Goal: Book appointment/travel/reservation

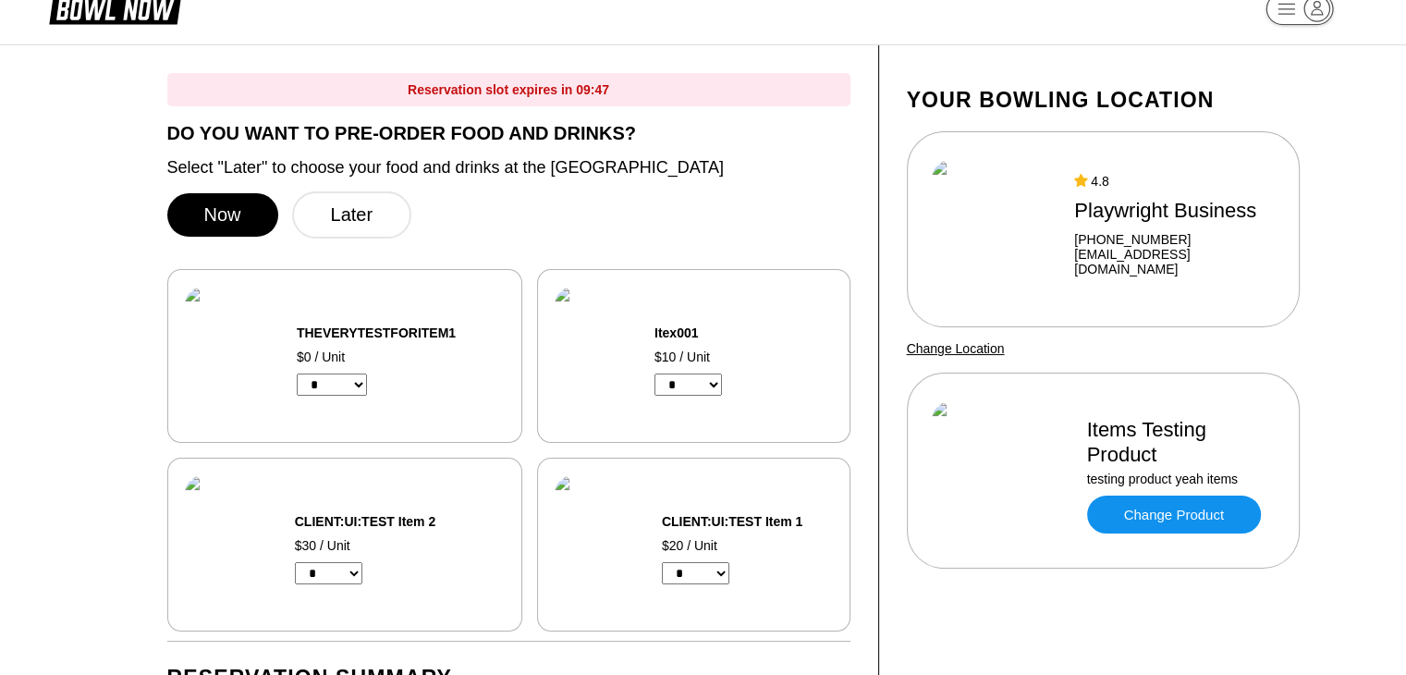
scroll to position [33, 0]
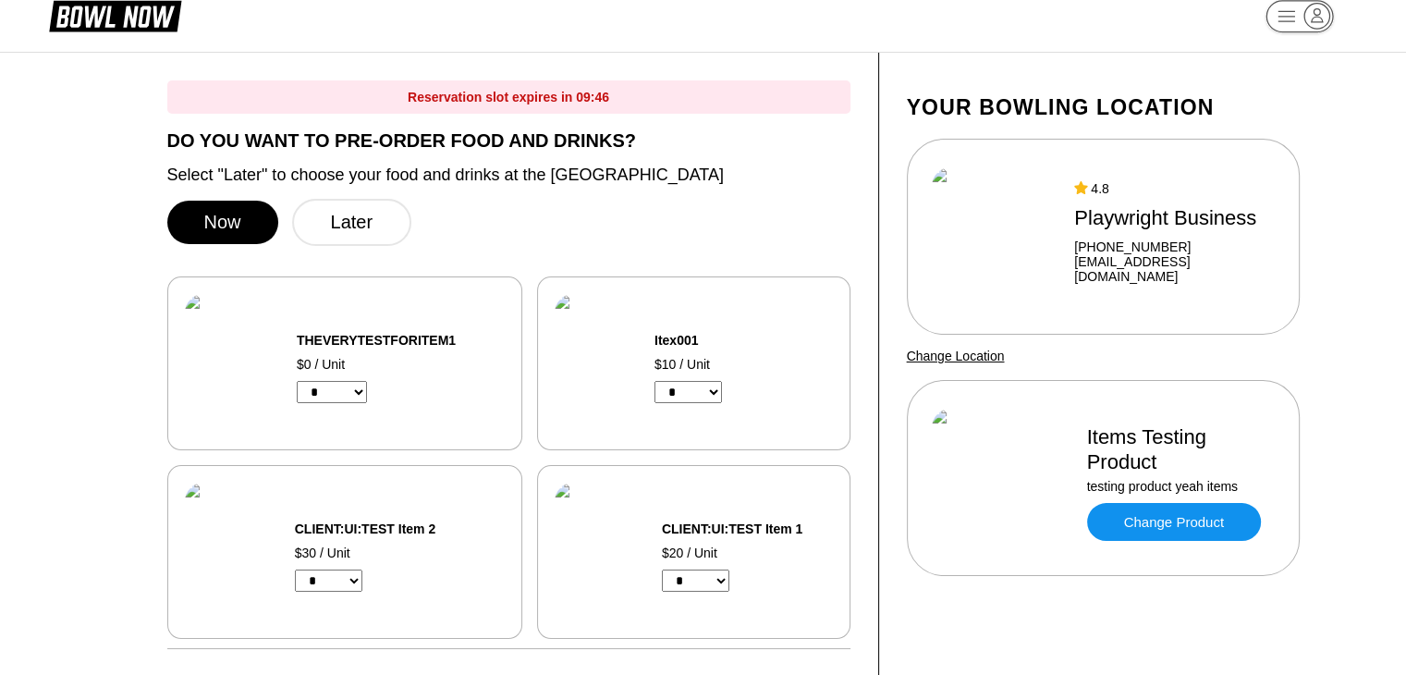
click at [693, 386] on select "* * * * * * * * * *" at bounding box center [687, 392] width 67 height 22
select select "*"
click at [655, 382] on select "* * * * * * * * * *" at bounding box center [687, 392] width 67 height 22
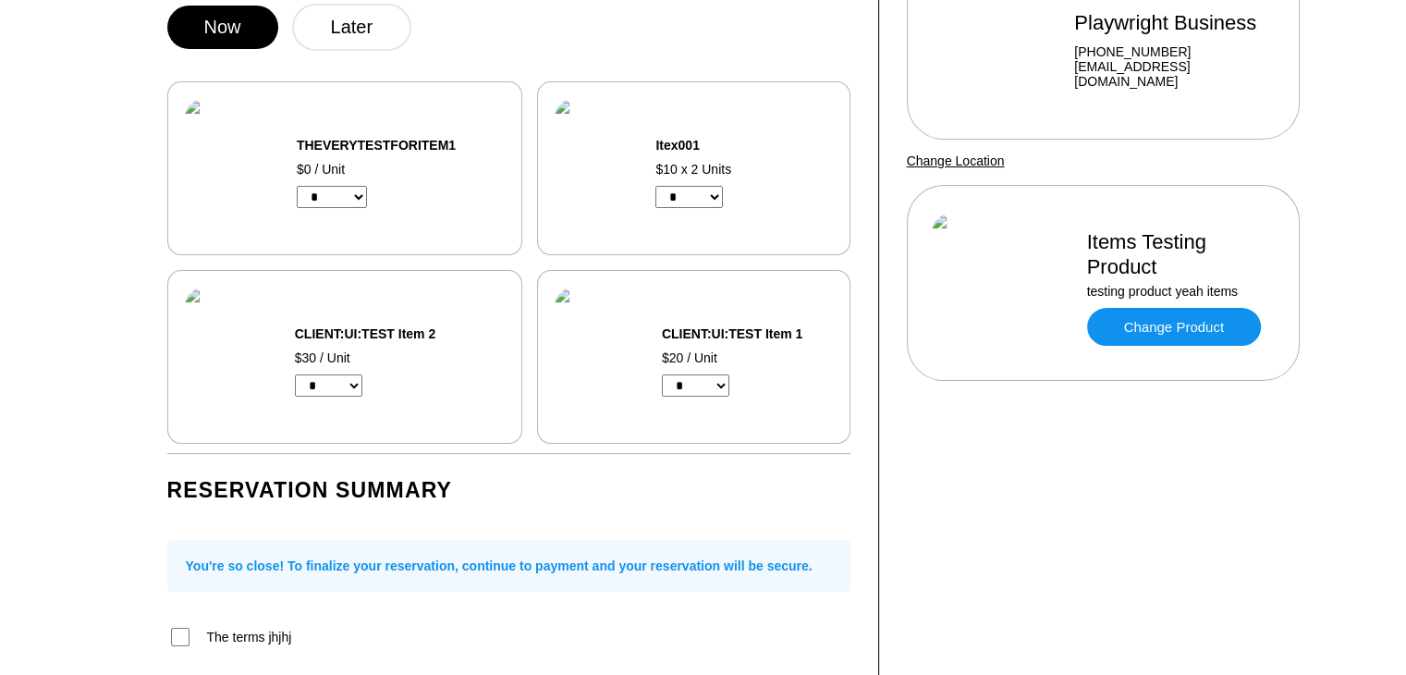
scroll to position [0, 0]
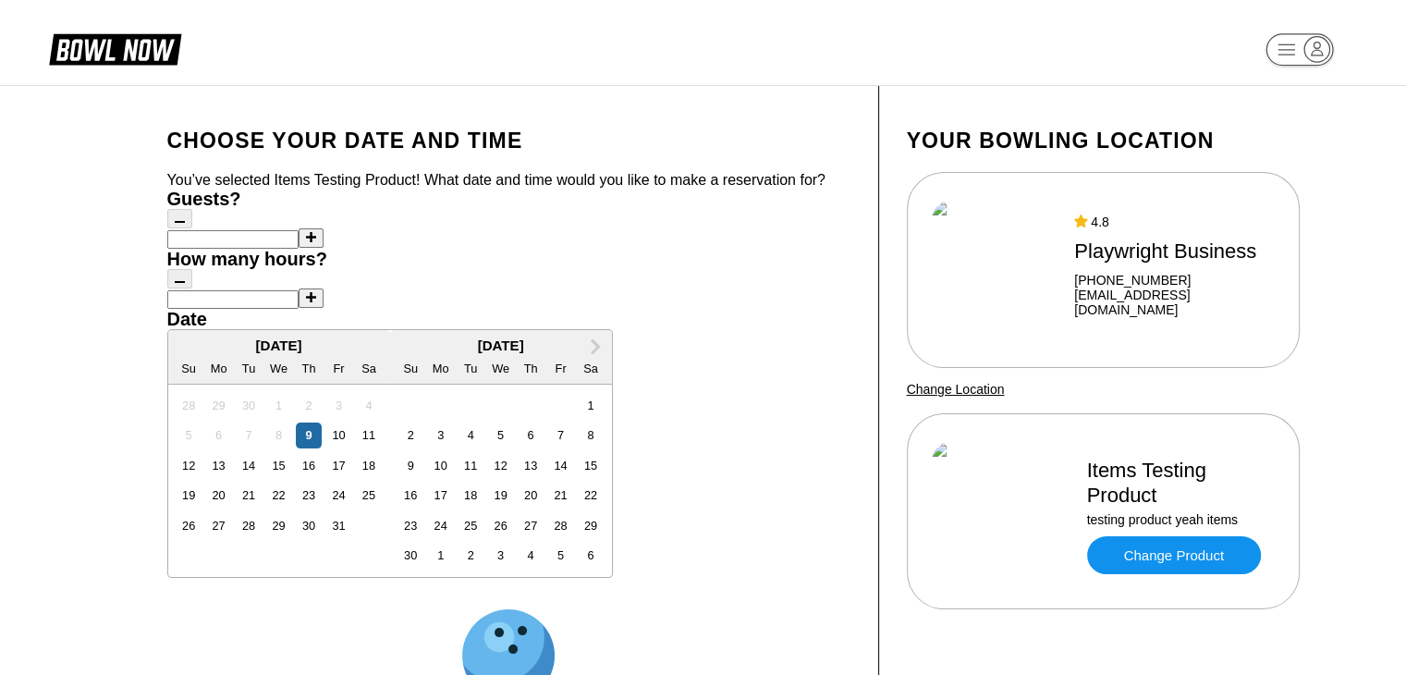
click at [299, 248] on button at bounding box center [311, 237] width 25 height 19
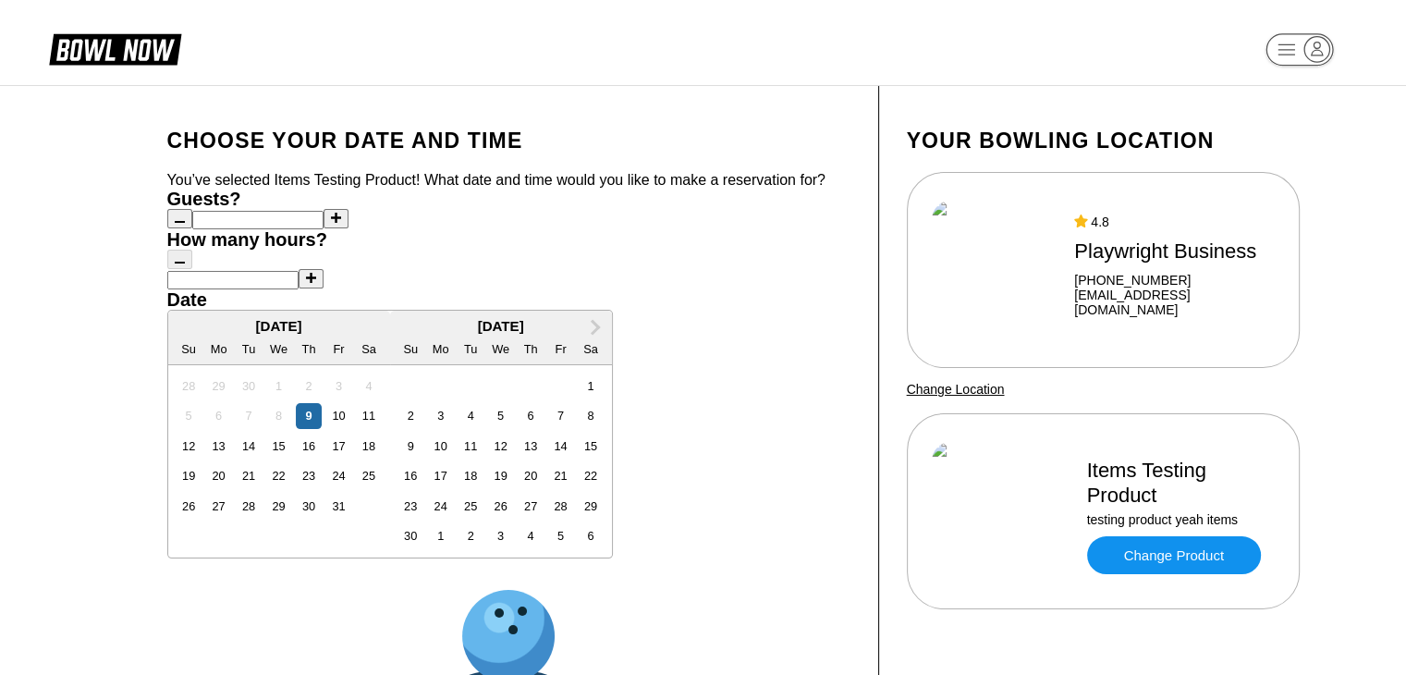
click at [323, 228] on button at bounding box center [335, 218] width 25 height 19
click at [187, 228] on button at bounding box center [179, 218] width 25 height 19
type input "*"
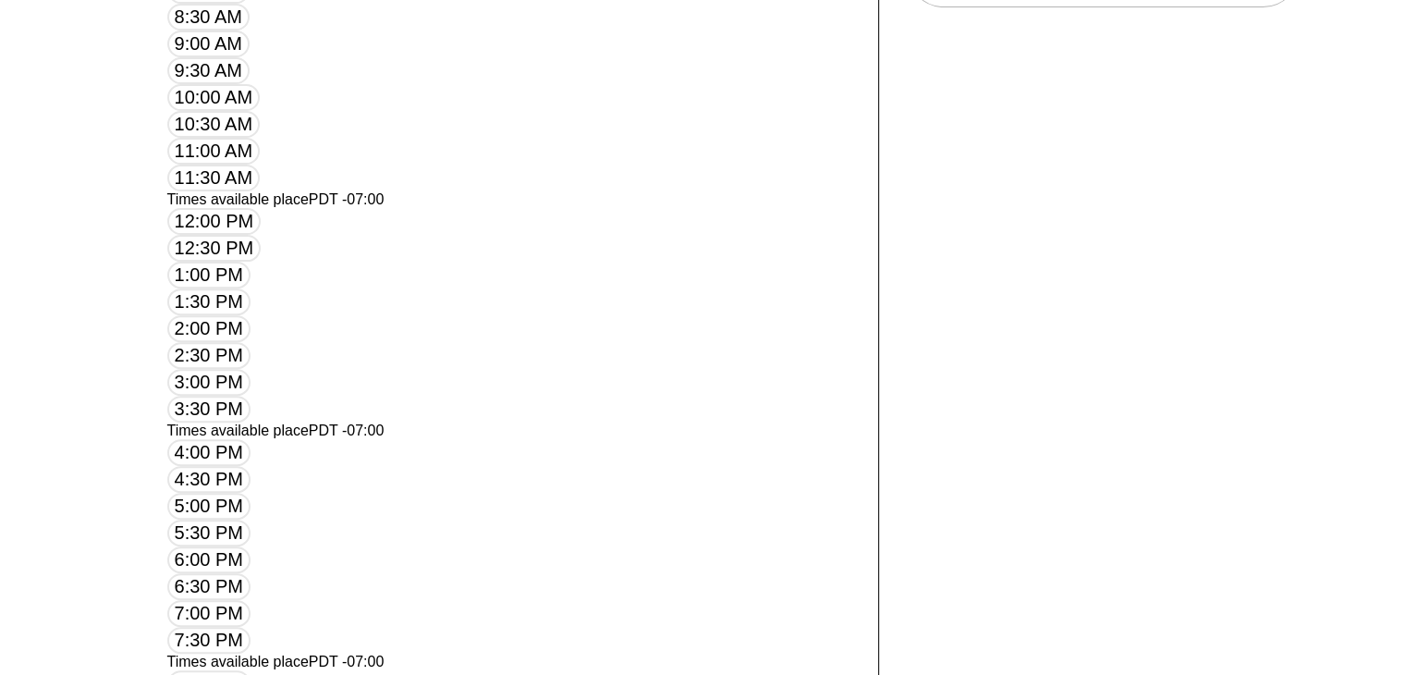
scroll to position [603, 0]
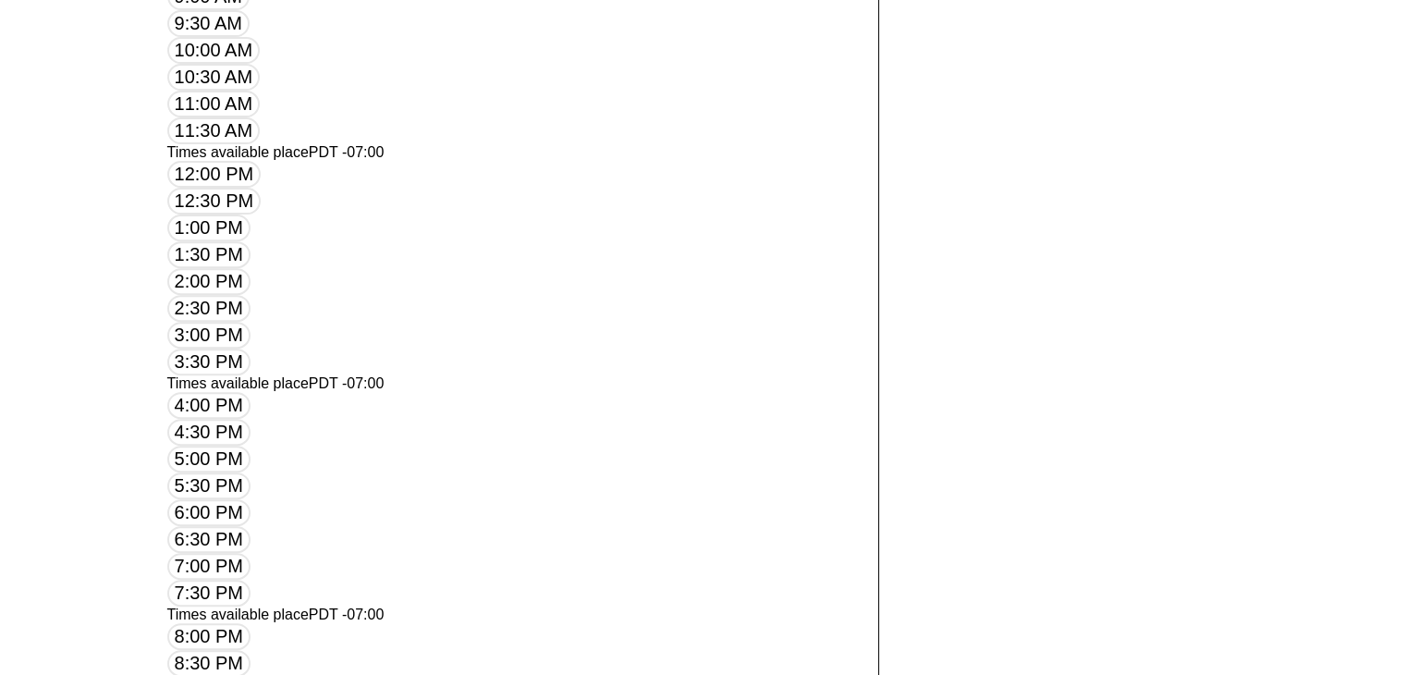
scroll to position [647, 0]
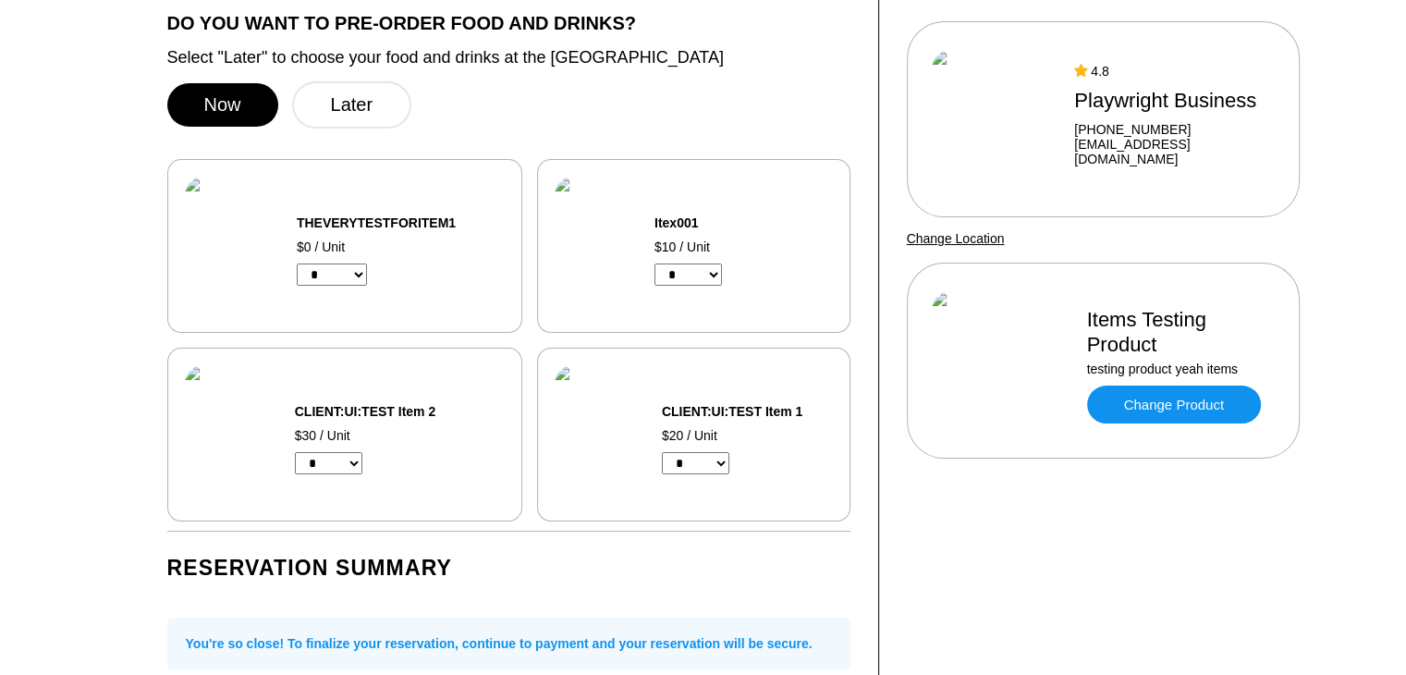
scroll to position [152, 0]
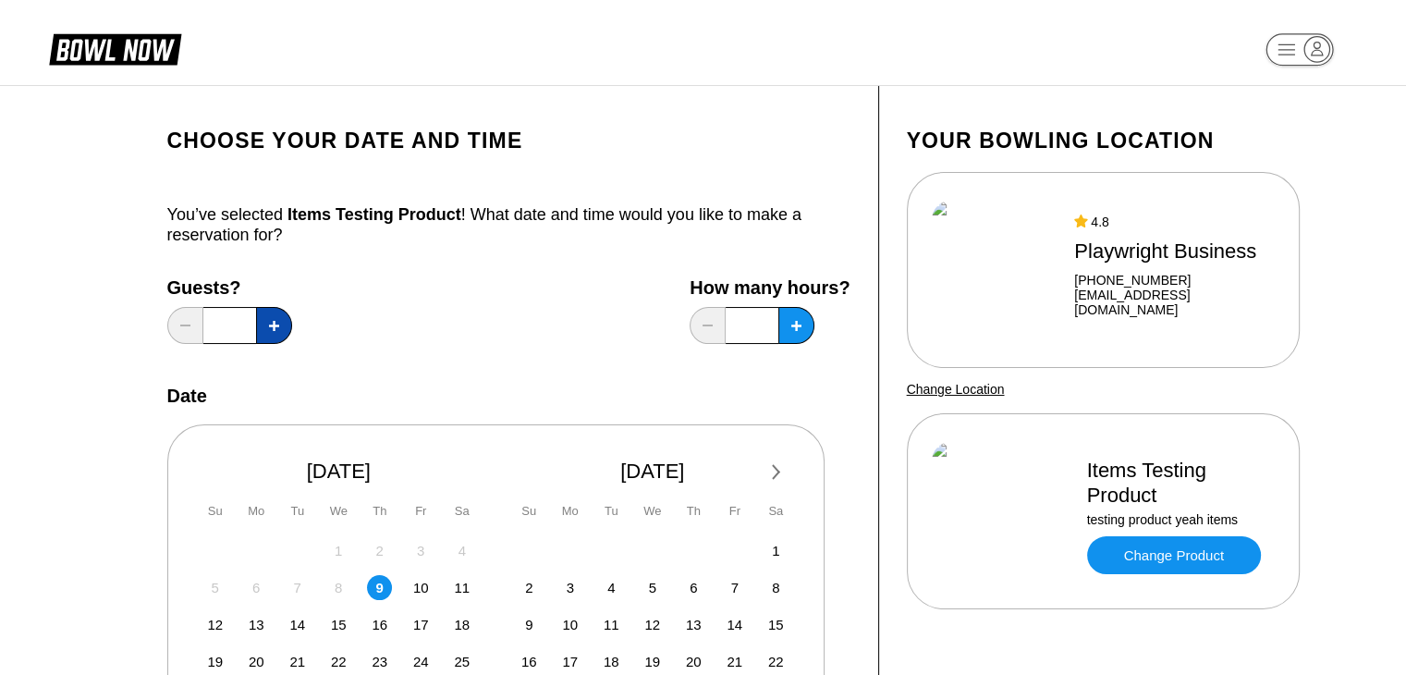
click at [269, 311] on button at bounding box center [274, 325] width 36 height 37
type input "*"
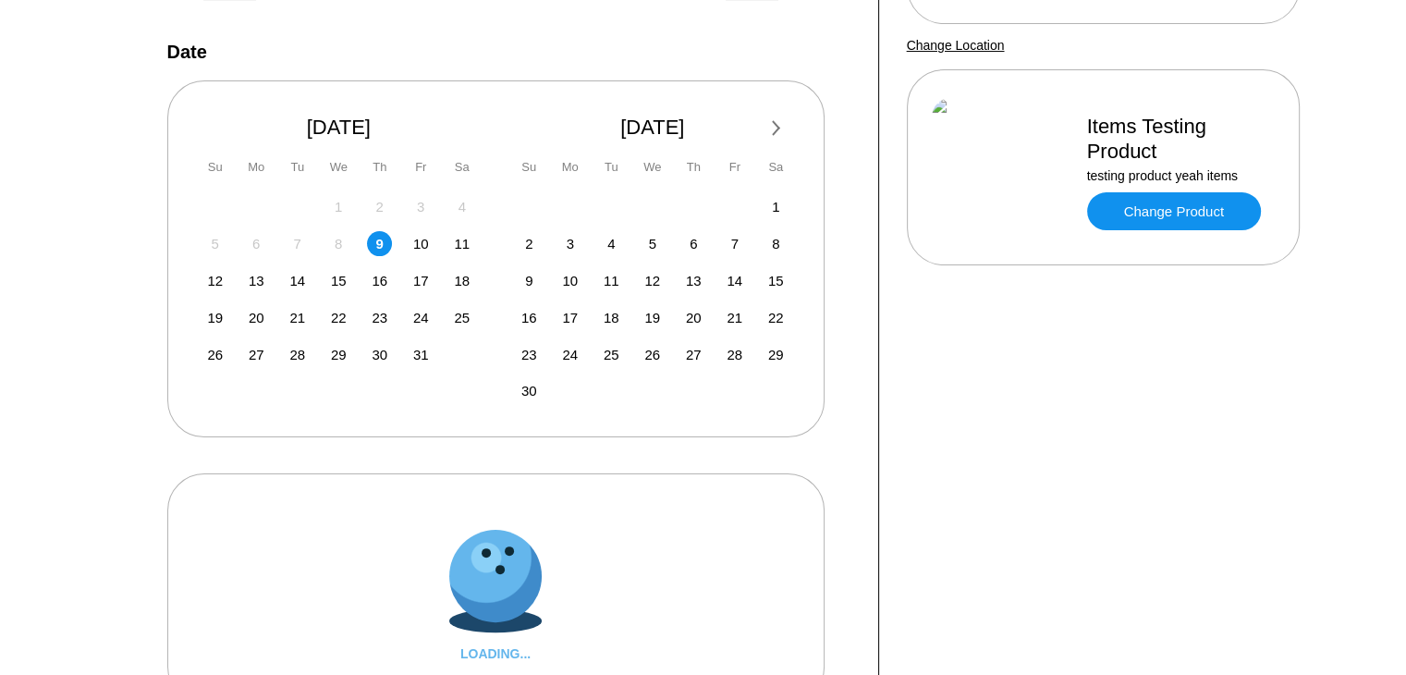
scroll to position [579, 0]
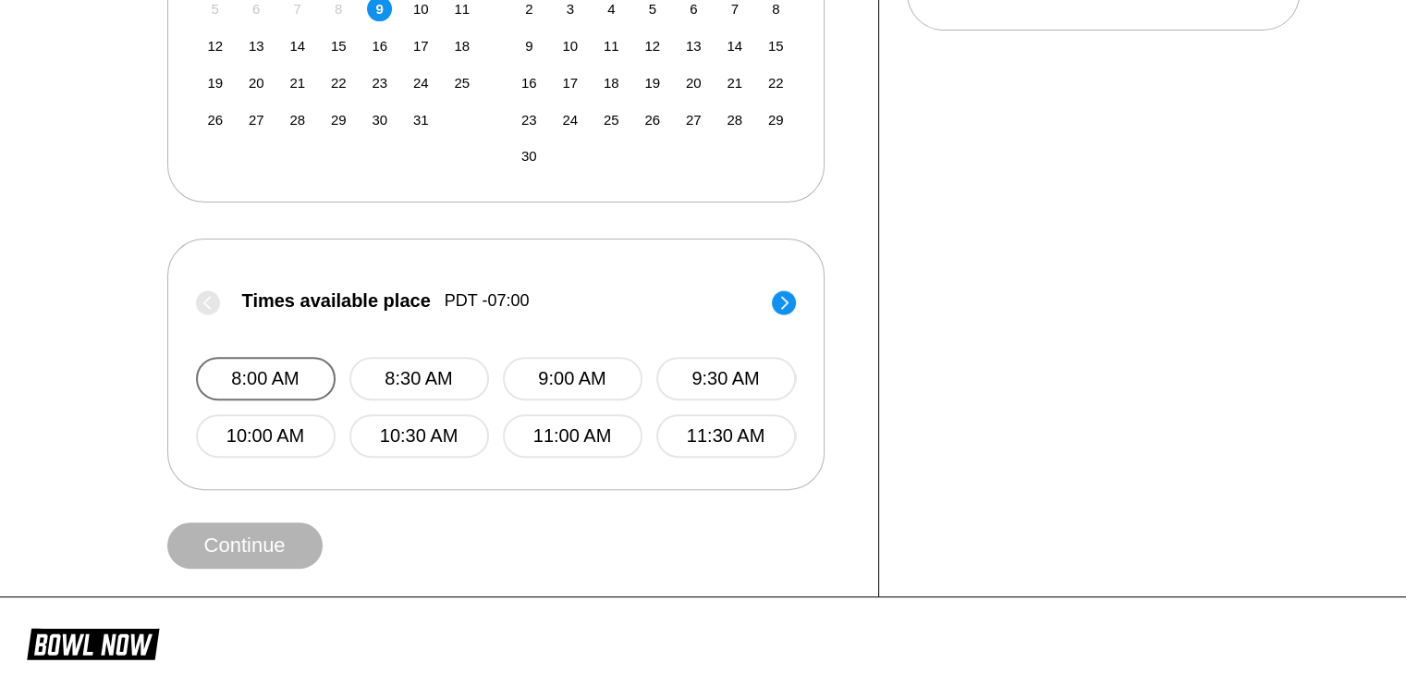
click at [217, 383] on button "8:00 AM" at bounding box center [266, 378] width 140 height 43
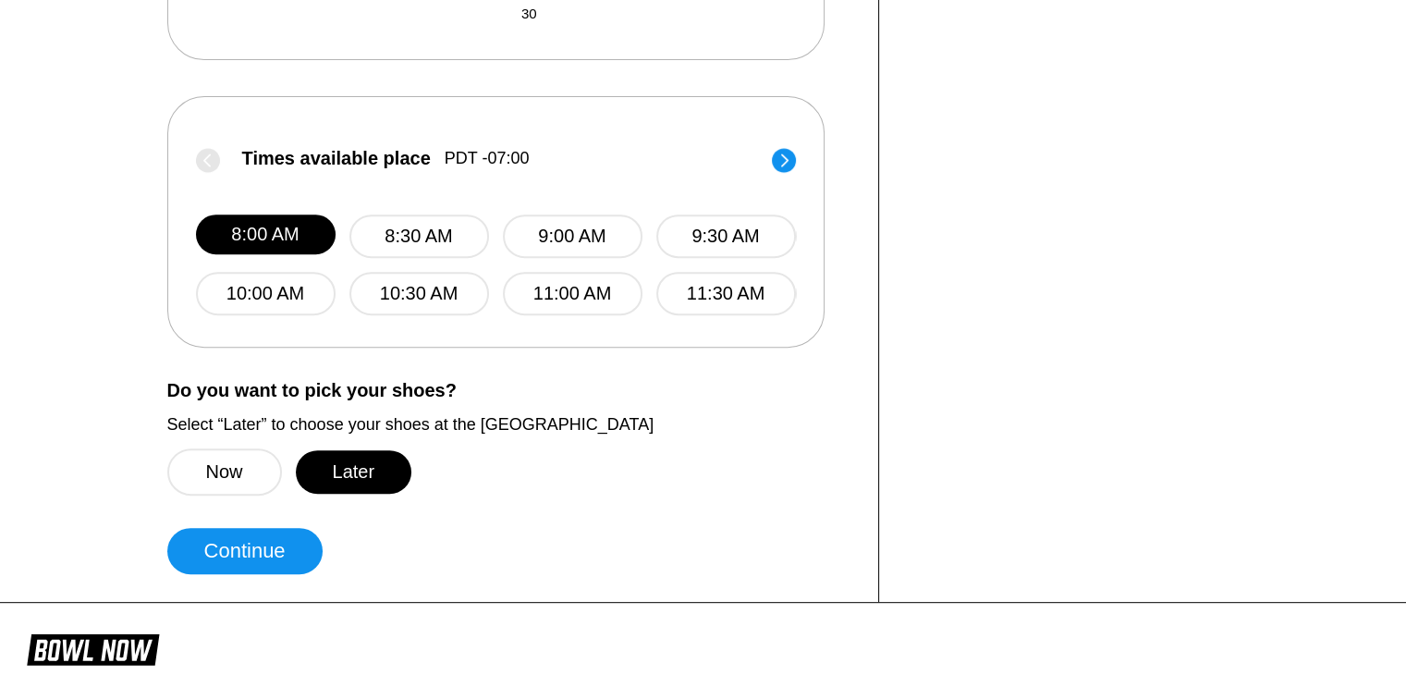
scroll to position [716, 0]
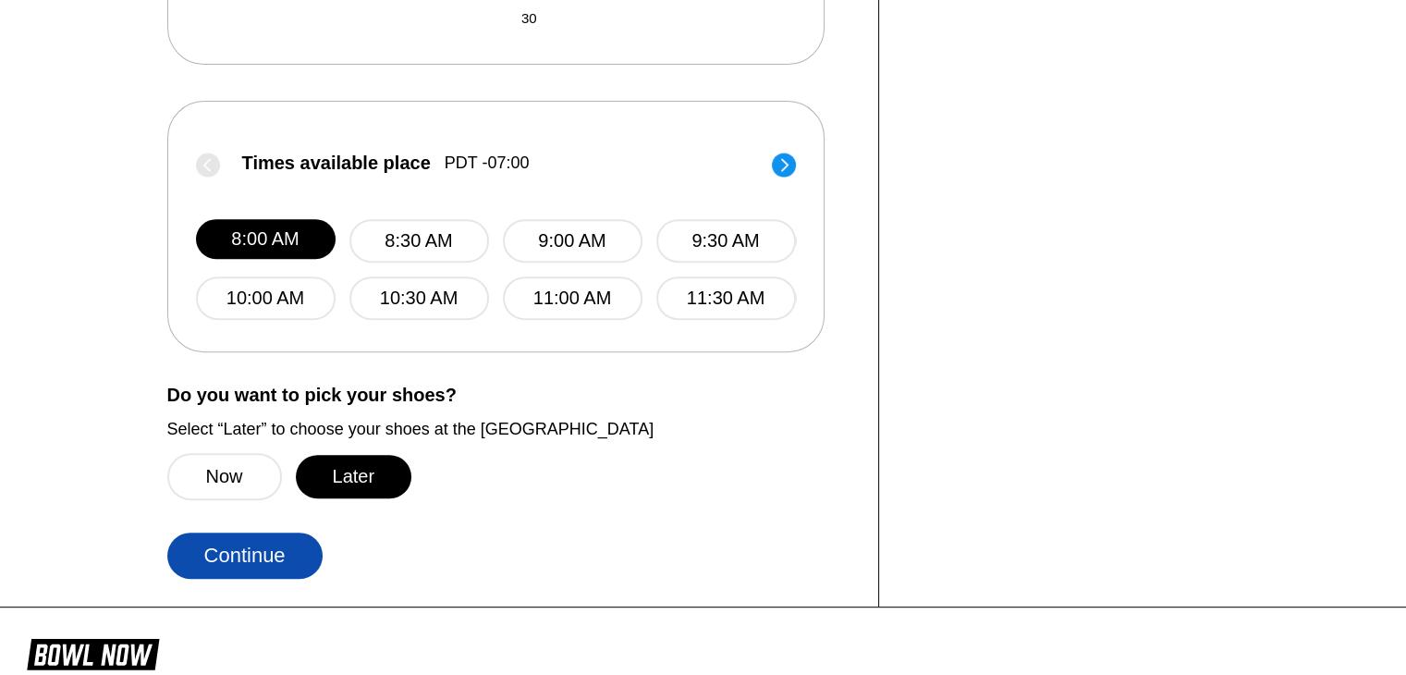
click at [296, 543] on button "Continue" at bounding box center [244, 555] width 155 height 46
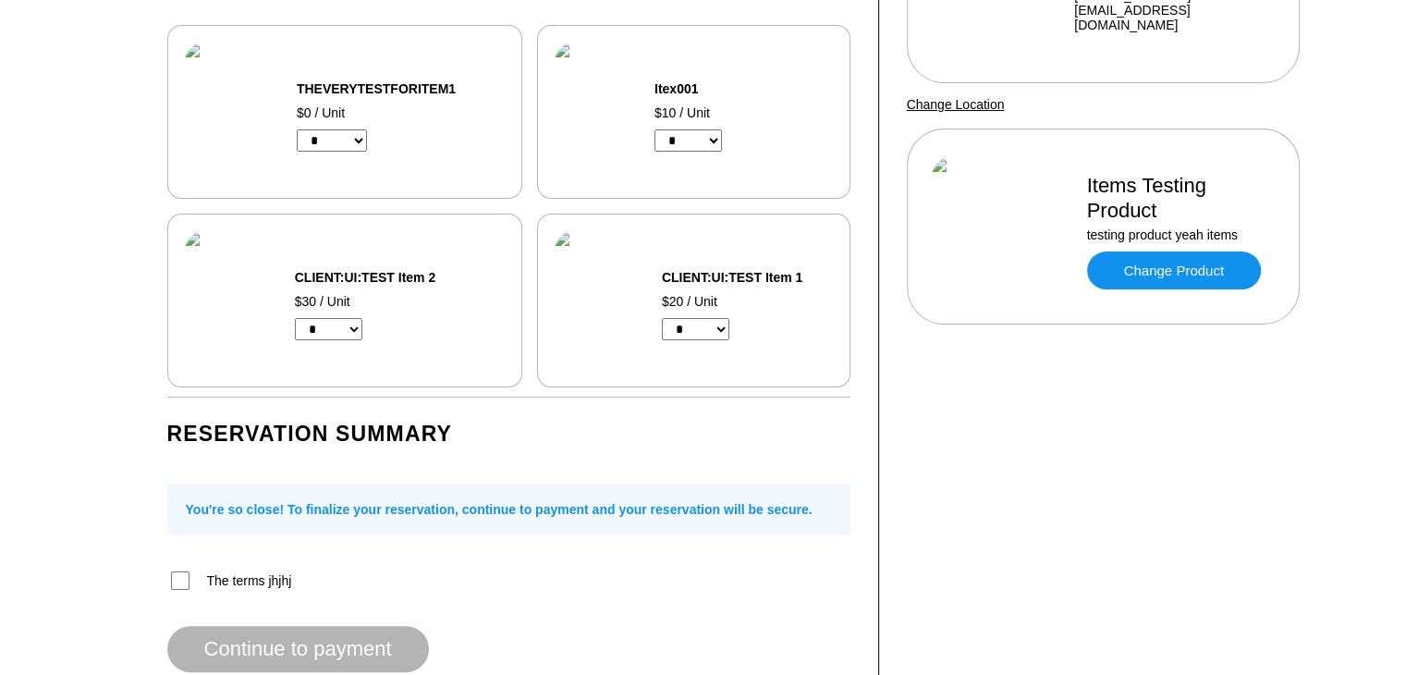
scroll to position [284, 0]
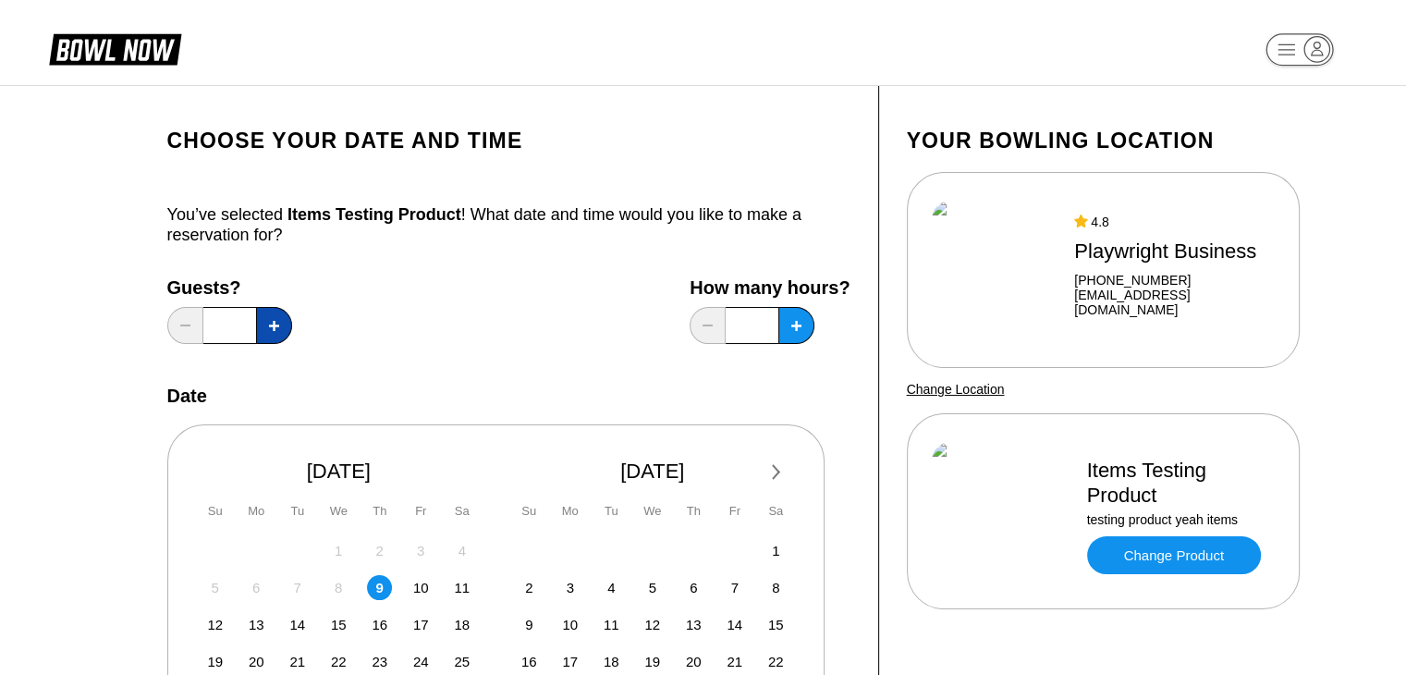
click at [270, 312] on button at bounding box center [274, 325] width 36 height 37
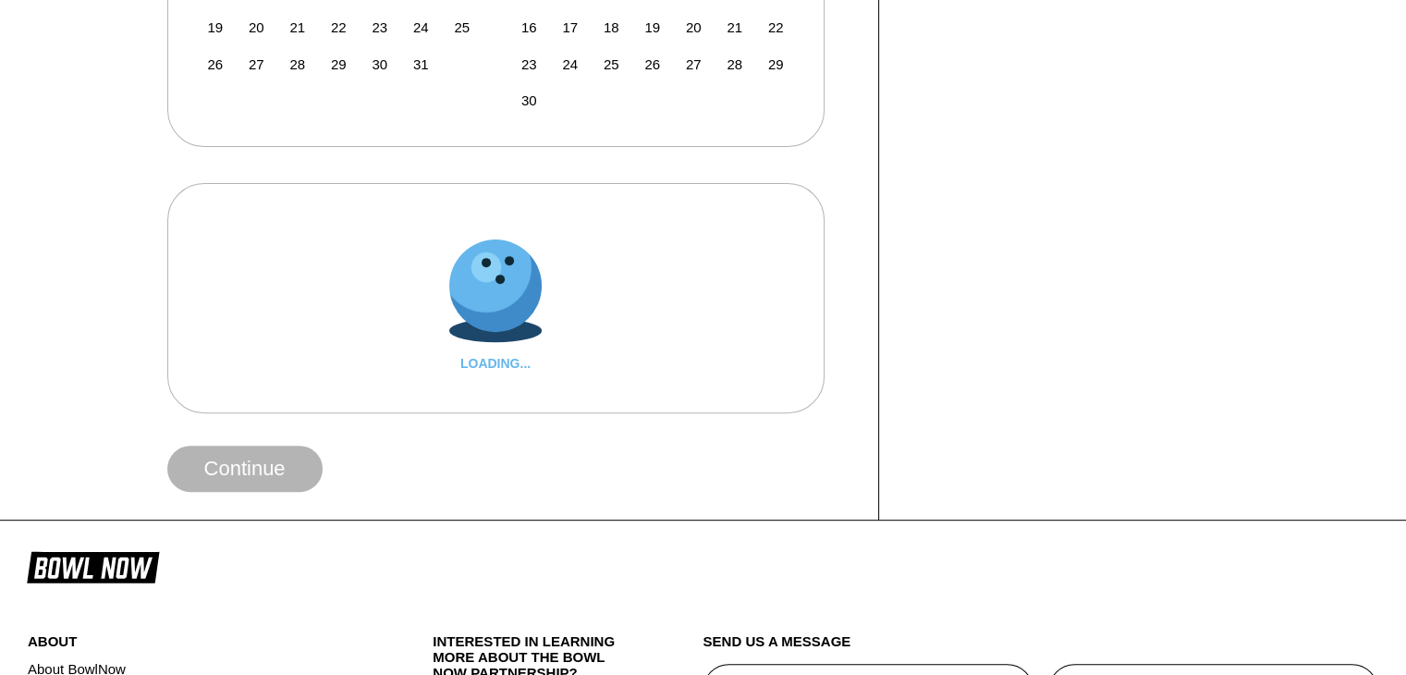
scroll to position [632, 0]
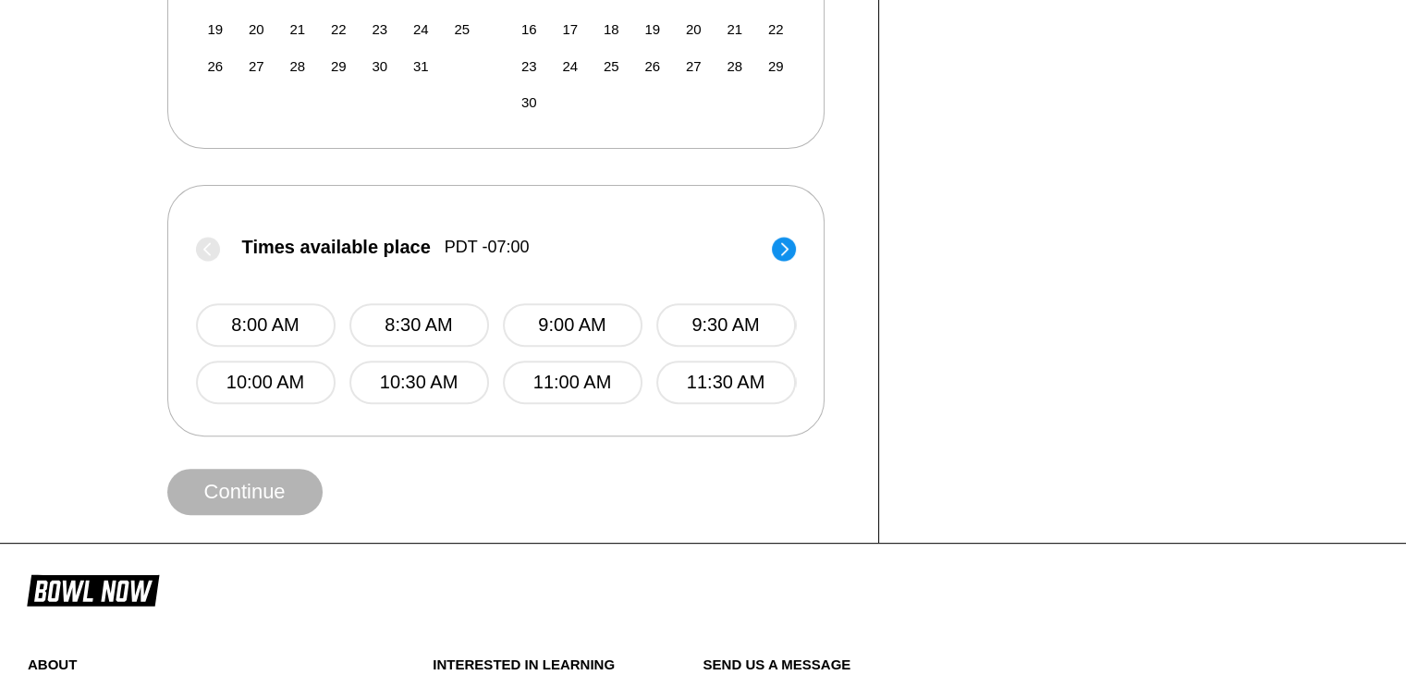
click at [270, 312] on button "8:00 AM" at bounding box center [266, 324] width 140 height 43
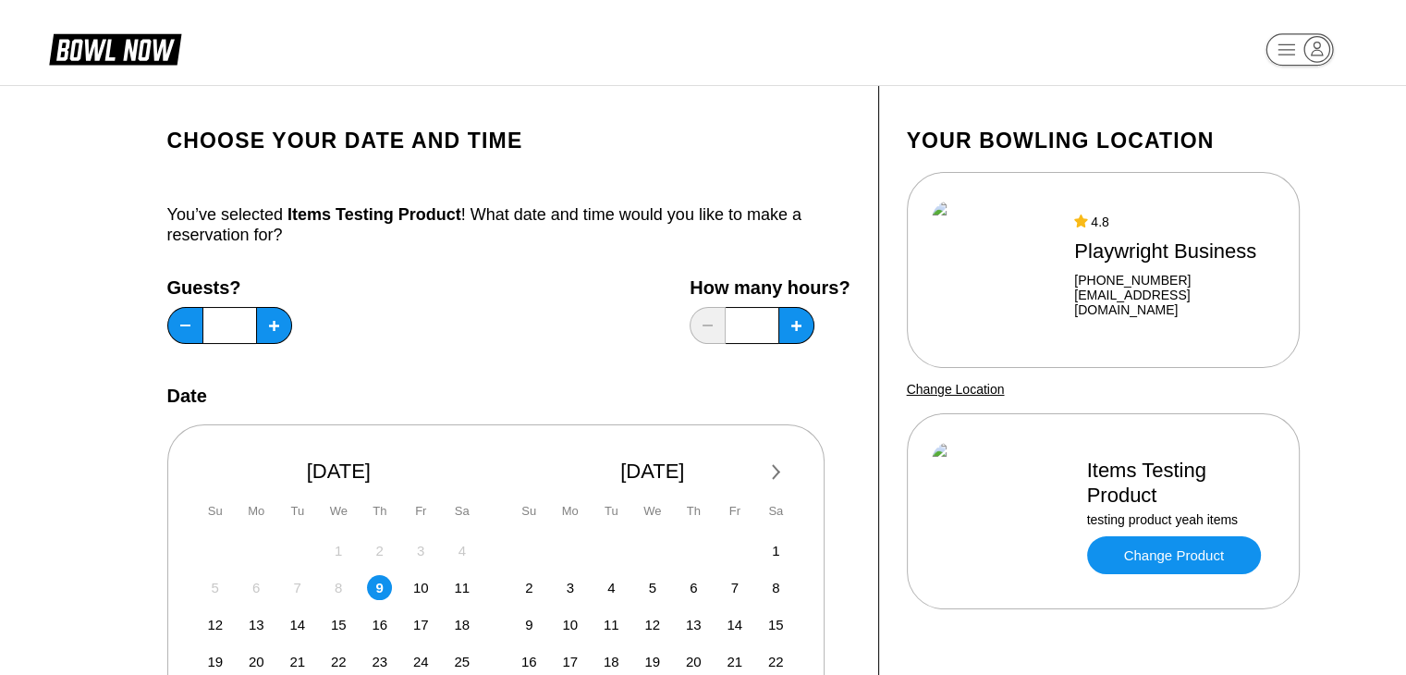
scroll to position [0, 0]
click at [269, 318] on button at bounding box center [274, 325] width 36 height 37
type input "*"
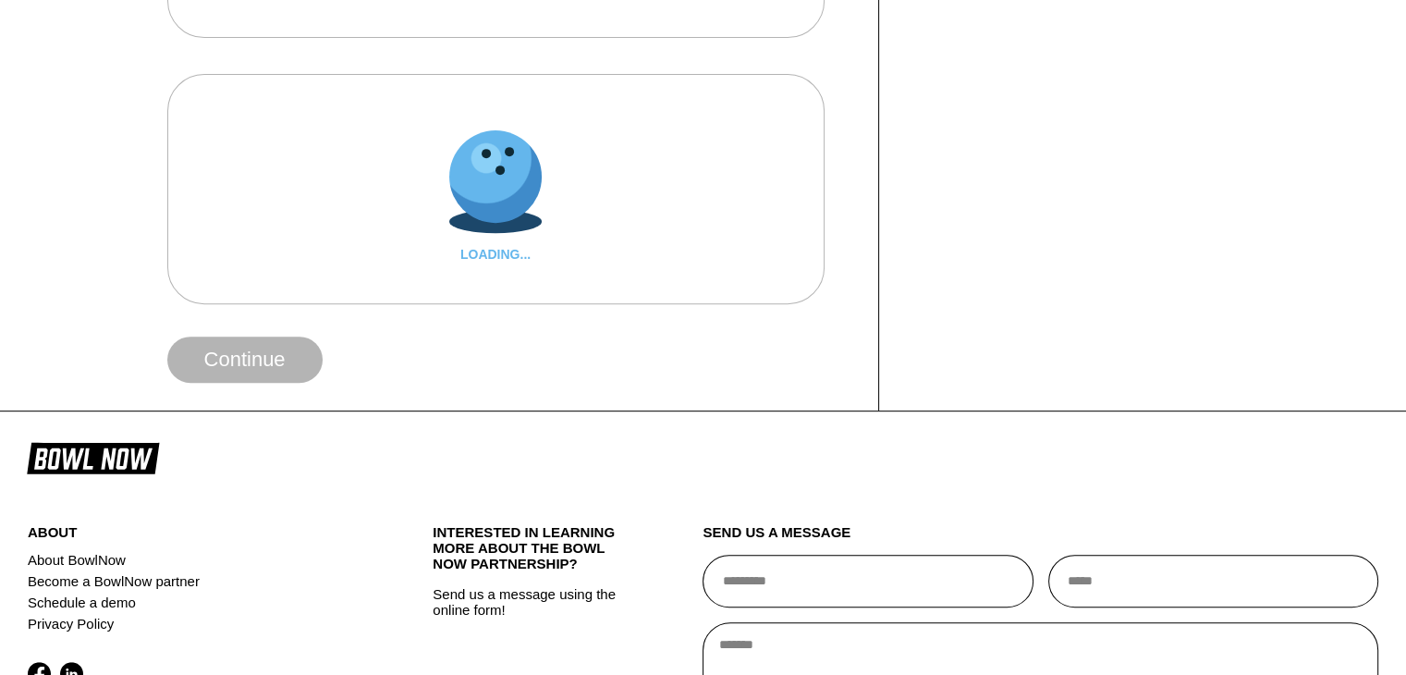
scroll to position [745, 0]
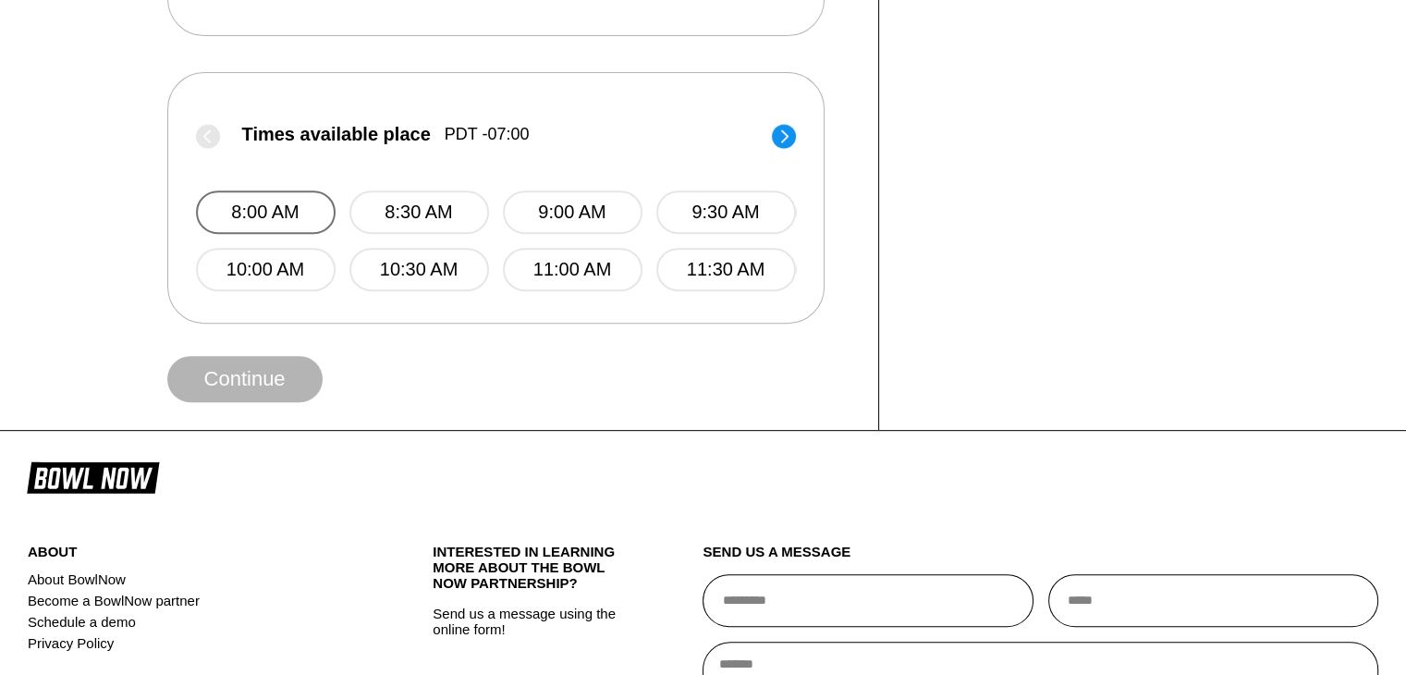
click at [299, 200] on button "8:00 AM" at bounding box center [266, 211] width 140 height 43
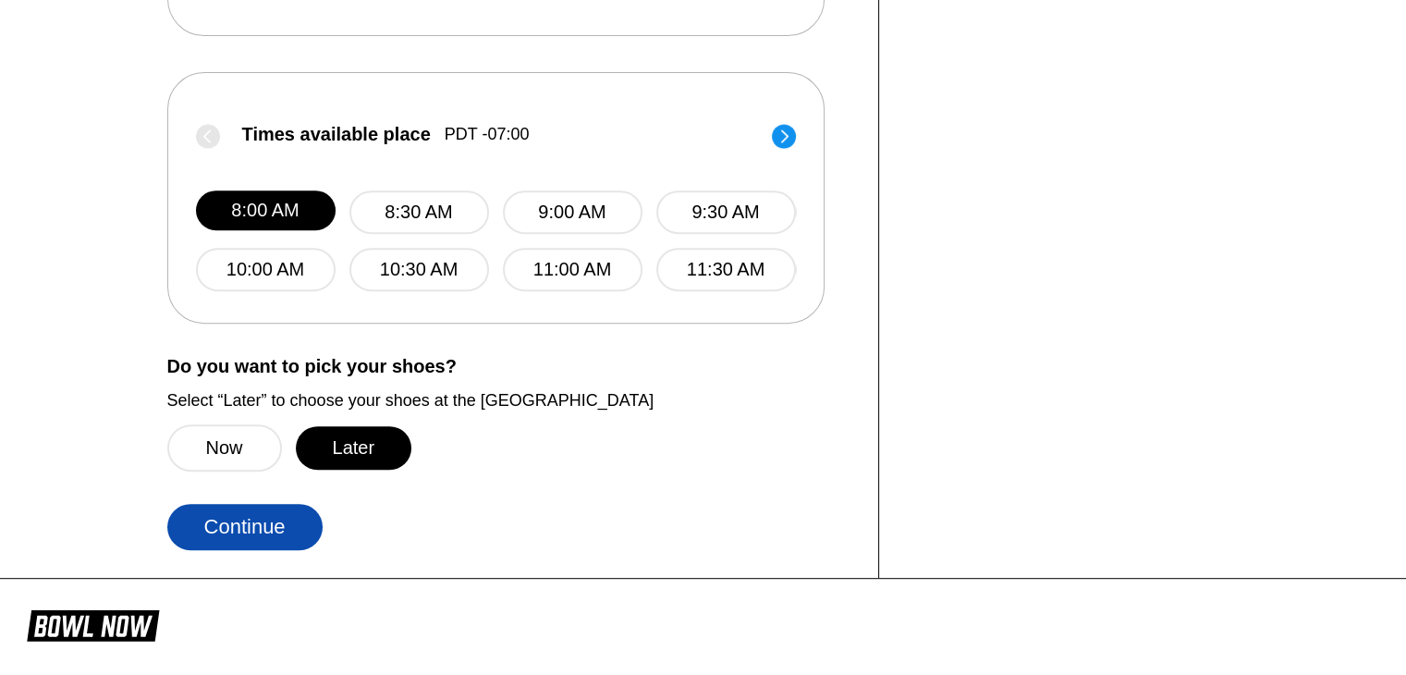
click at [260, 522] on button "Continue" at bounding box center [244, 527] width 155 height 46
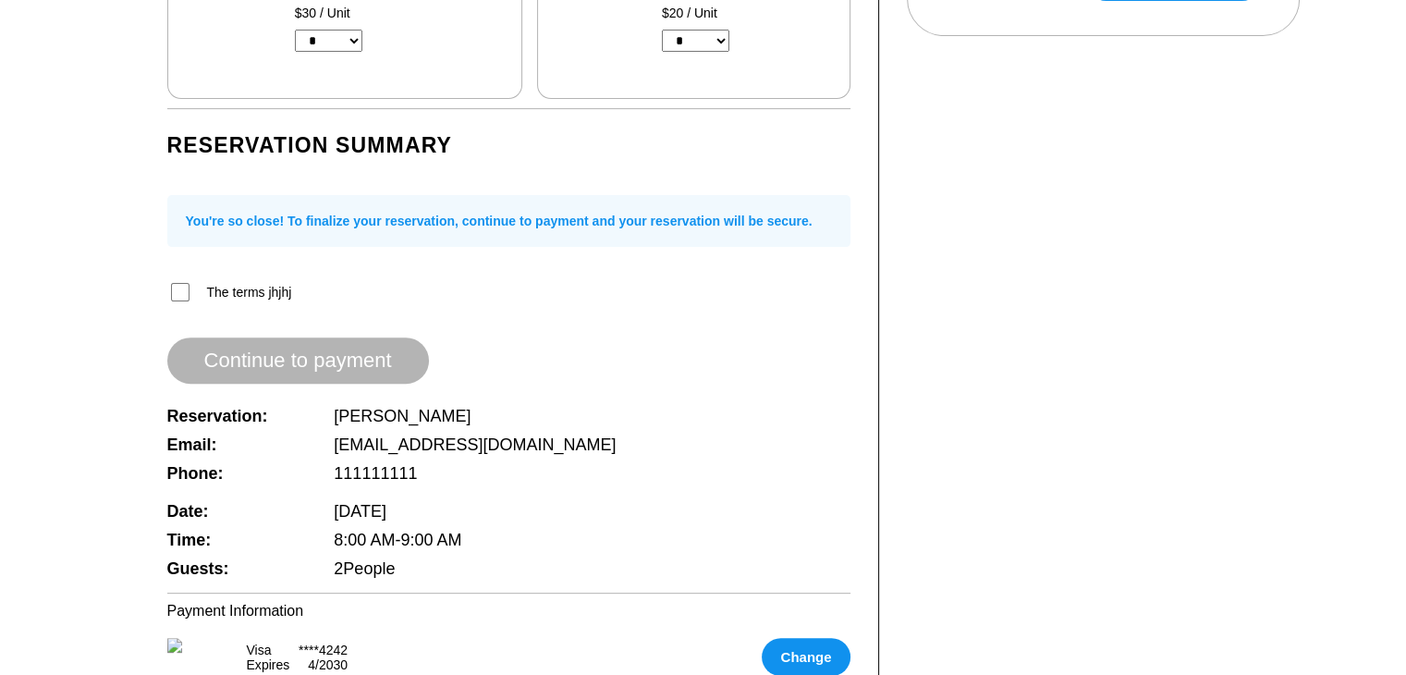
scroll to position [579, 0]
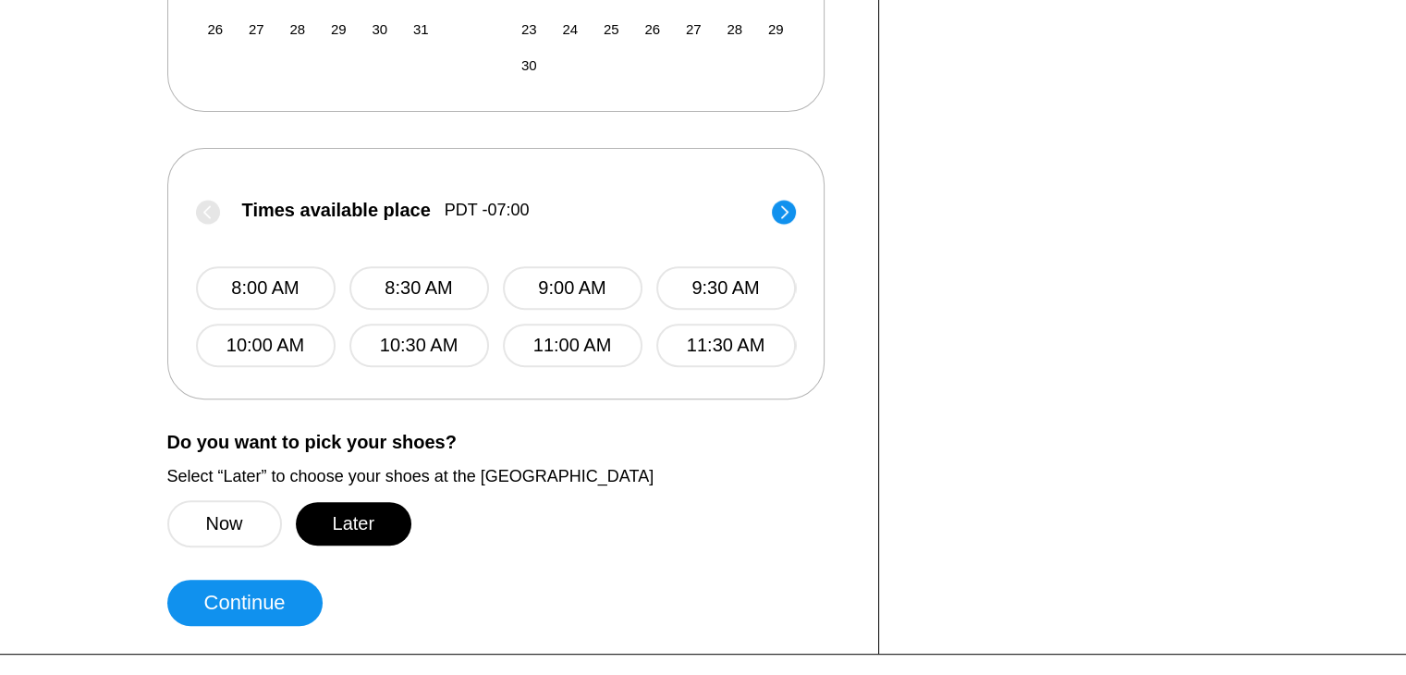
scroll to position [688, 0]
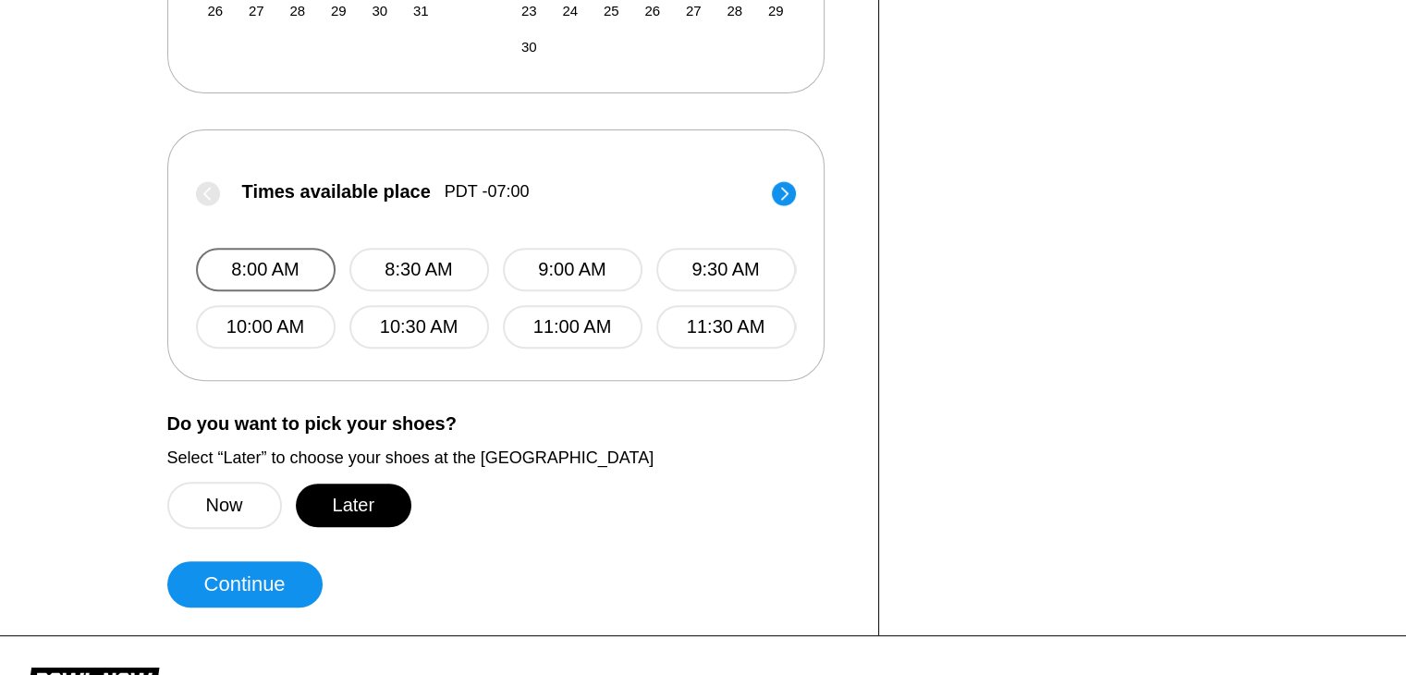
click at [276, 274] on button "8:00 AM" at bounding box center [266, 269] width 140 height 43
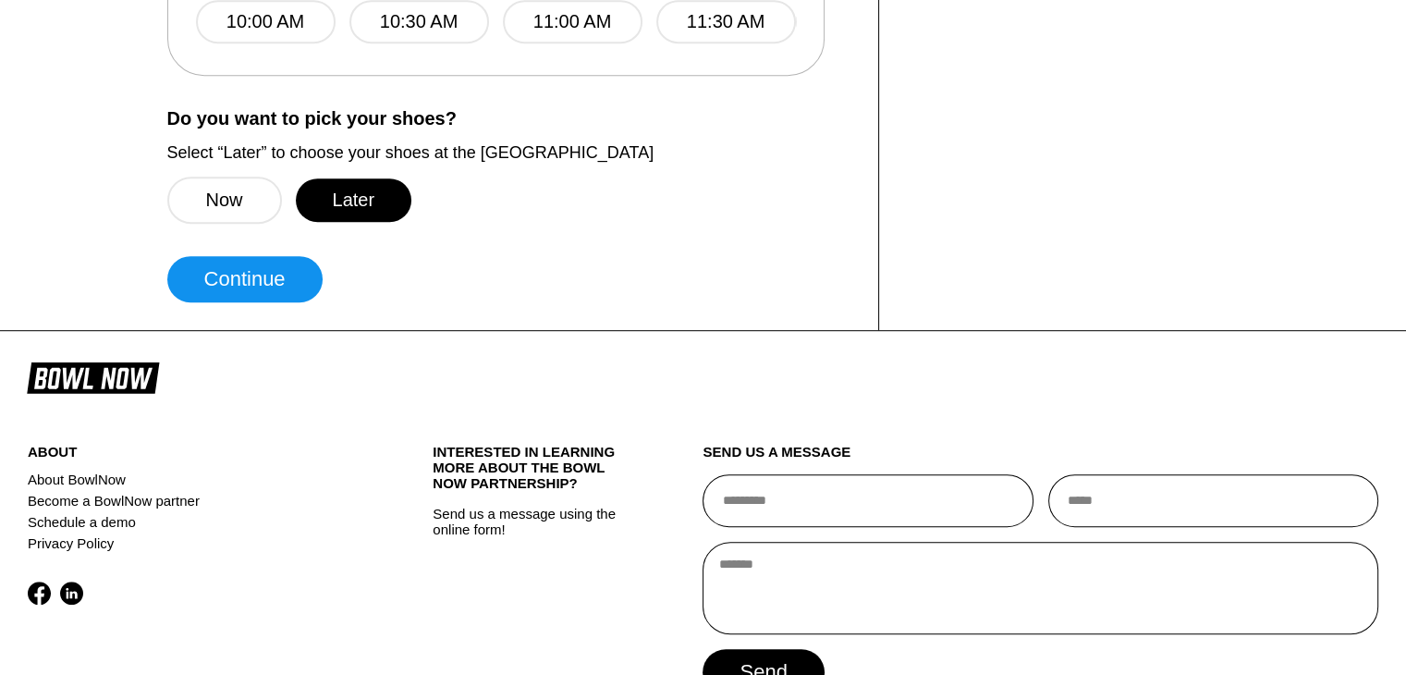
scroll to position [994, 0]
click at [276, 274] on button "Continue" at bounding box center [244, 278] width 155 height 46
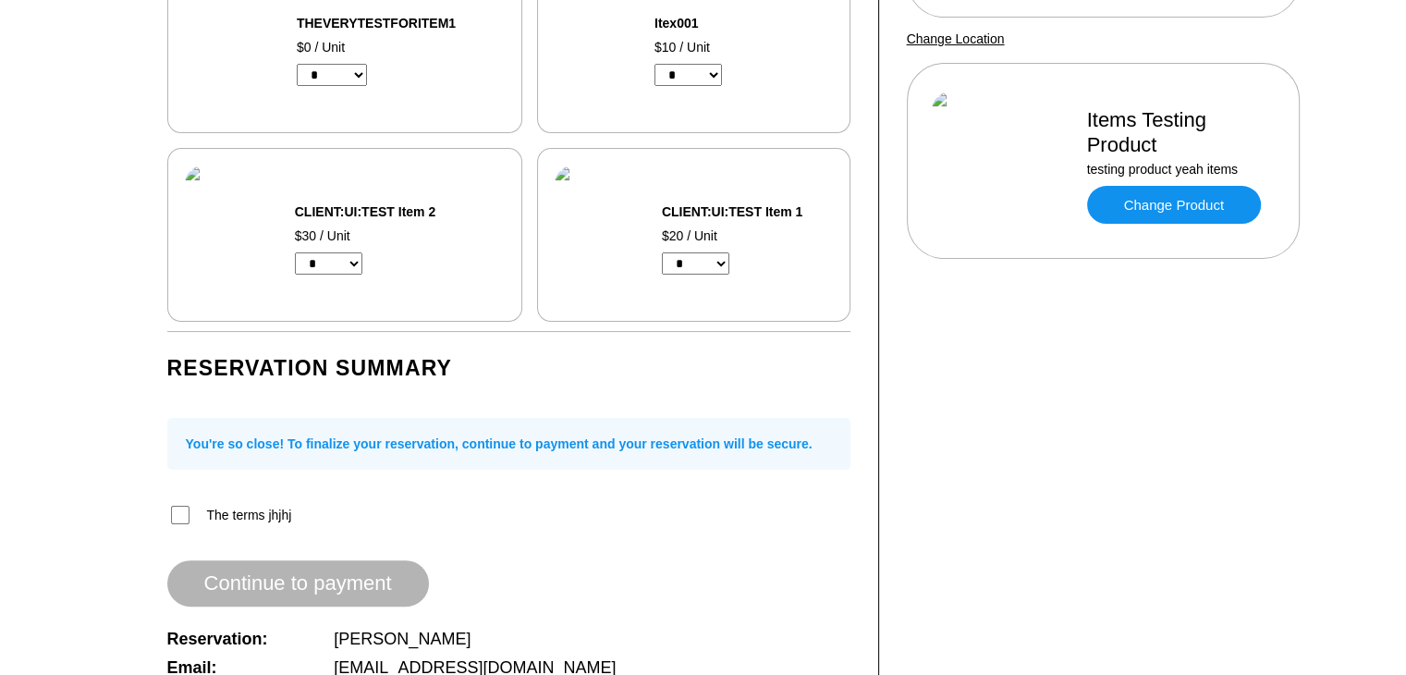
scroll to position [780, 0]
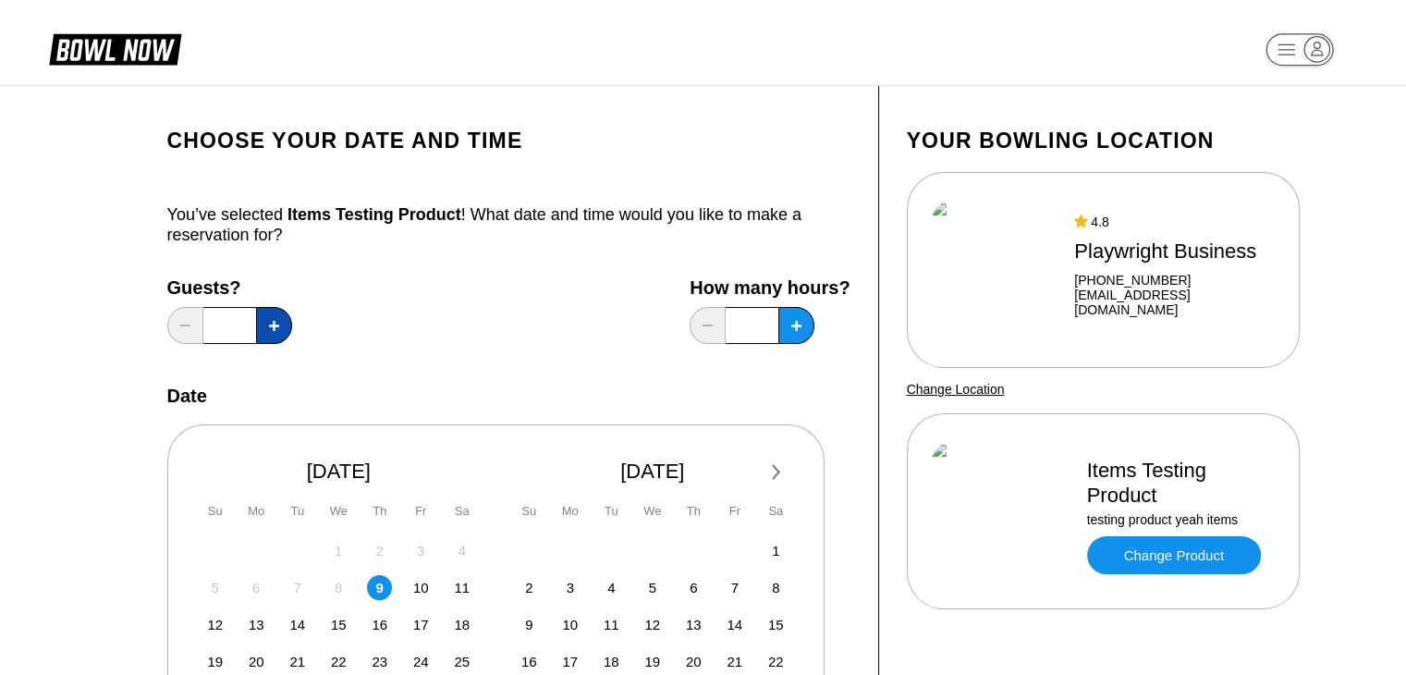
click at [259, 323] on button at bounding box center [274, 325] width 36 height 37
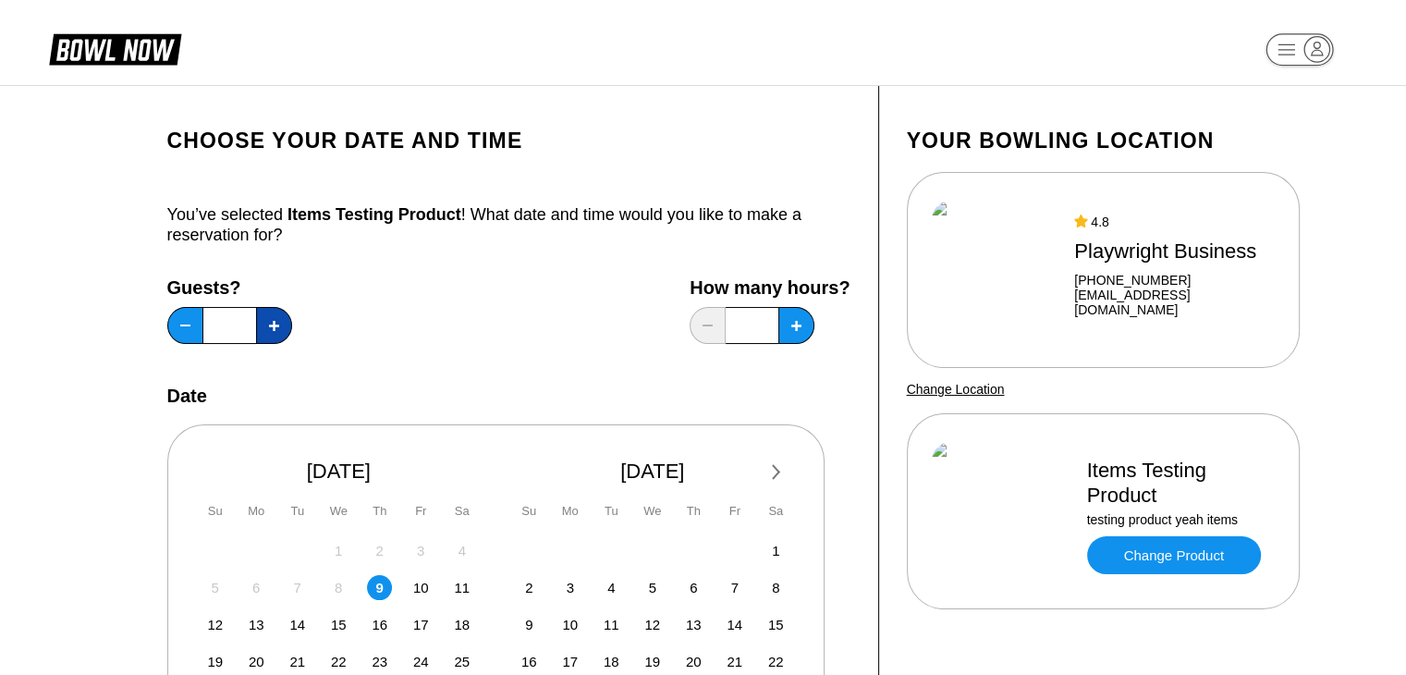
type input "*"
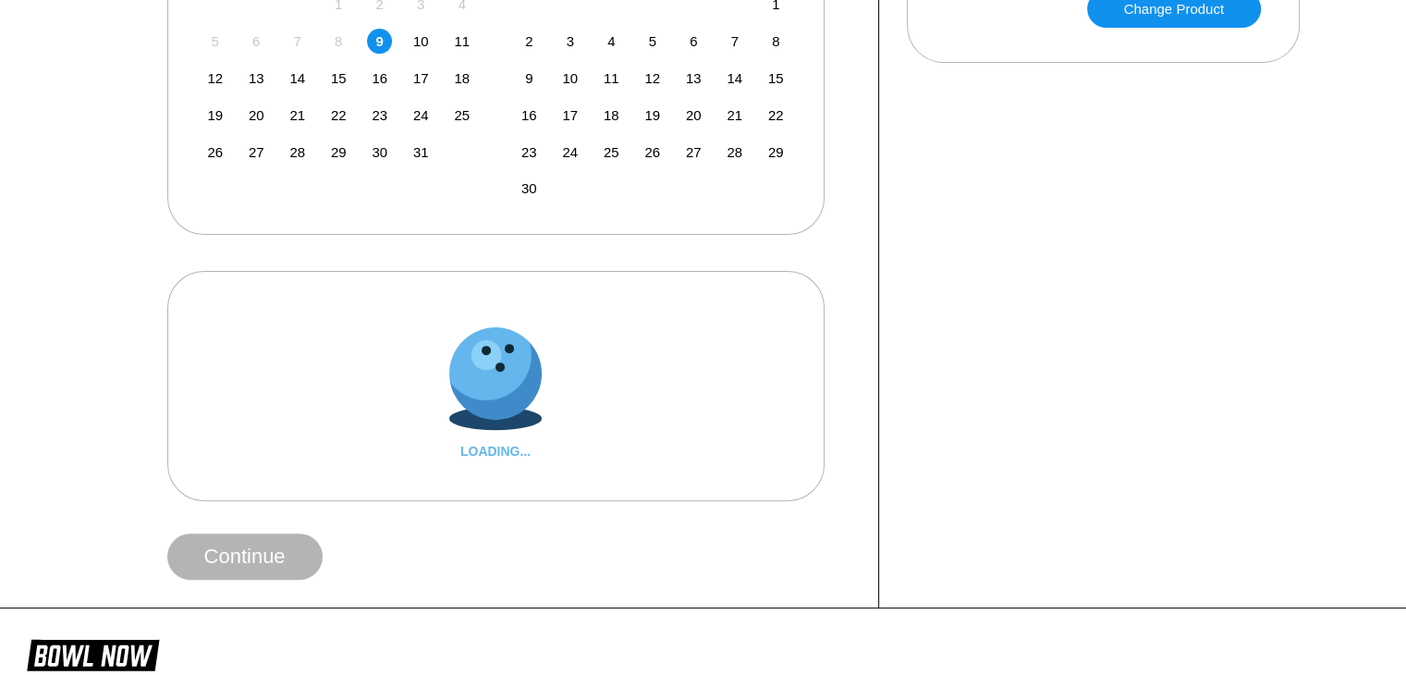
scroll to position [577, 0]
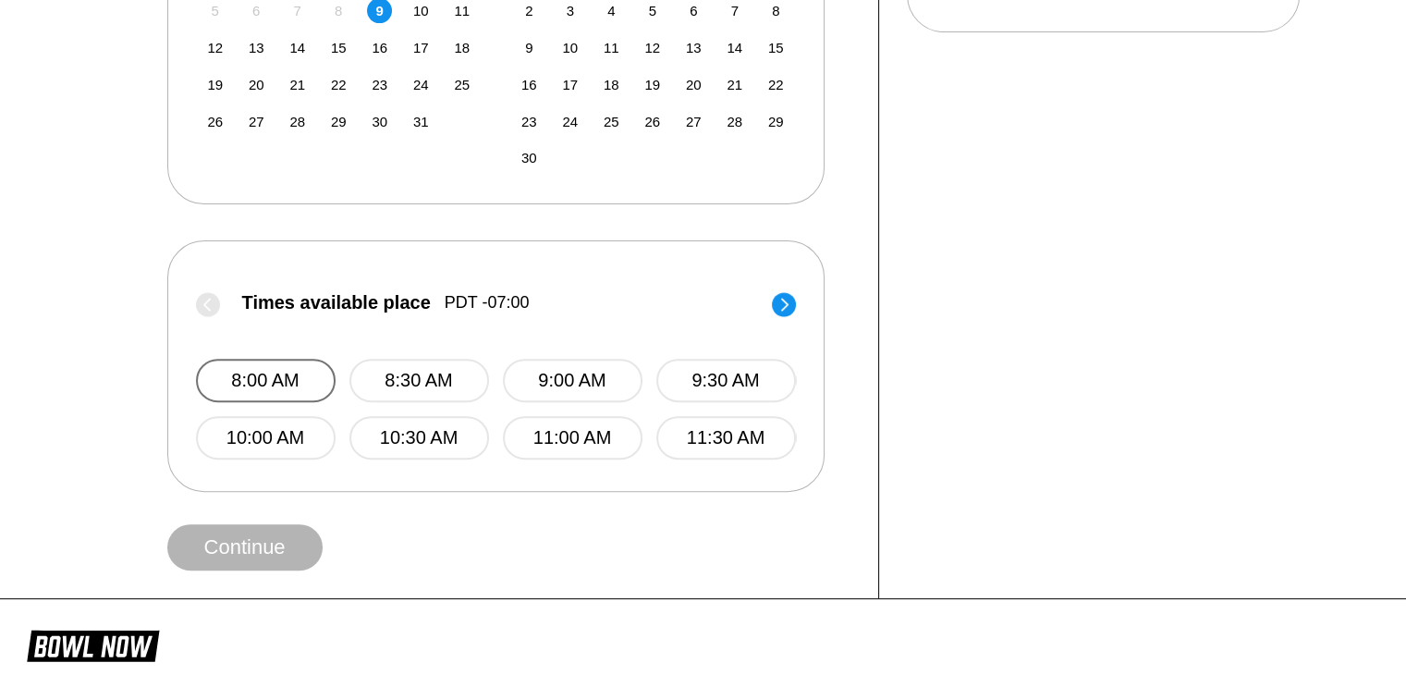
click at [270, 362] on button "8:00 AM" at bounding box center [266, 380] width 140 height 43
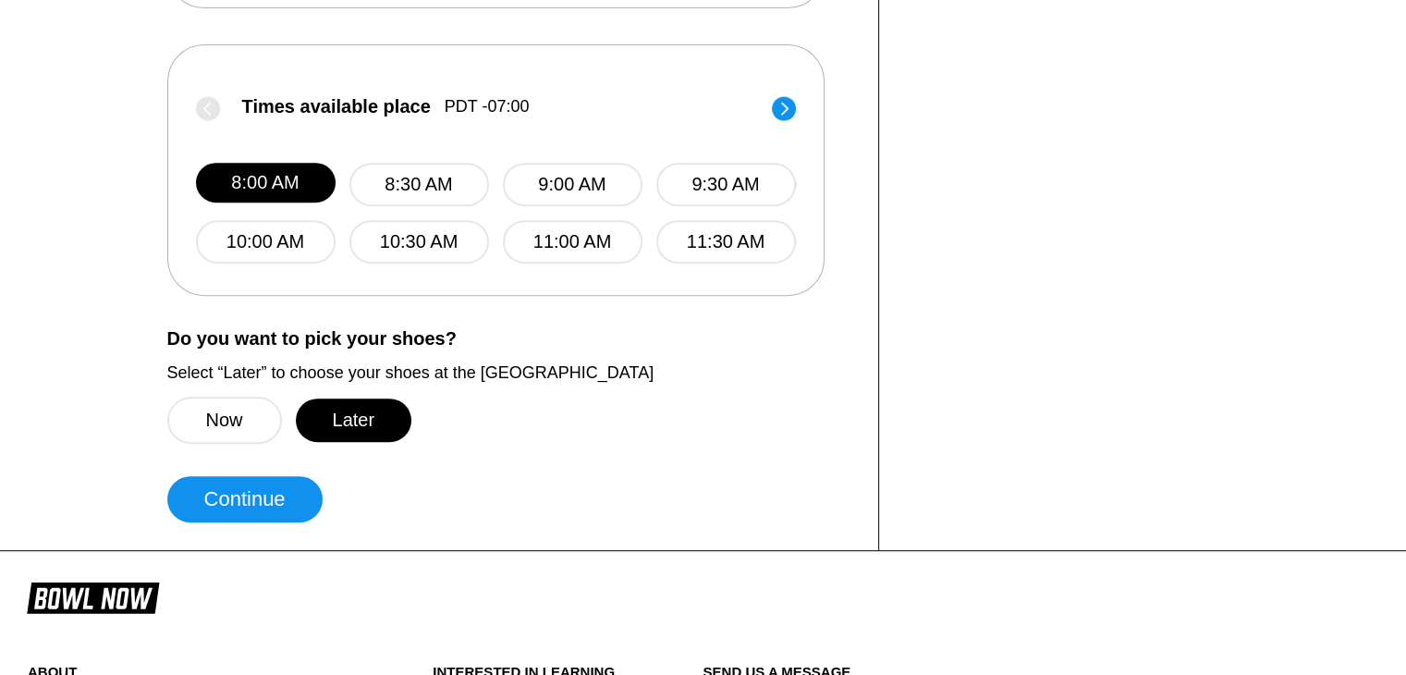
scroll to position [806, 0]
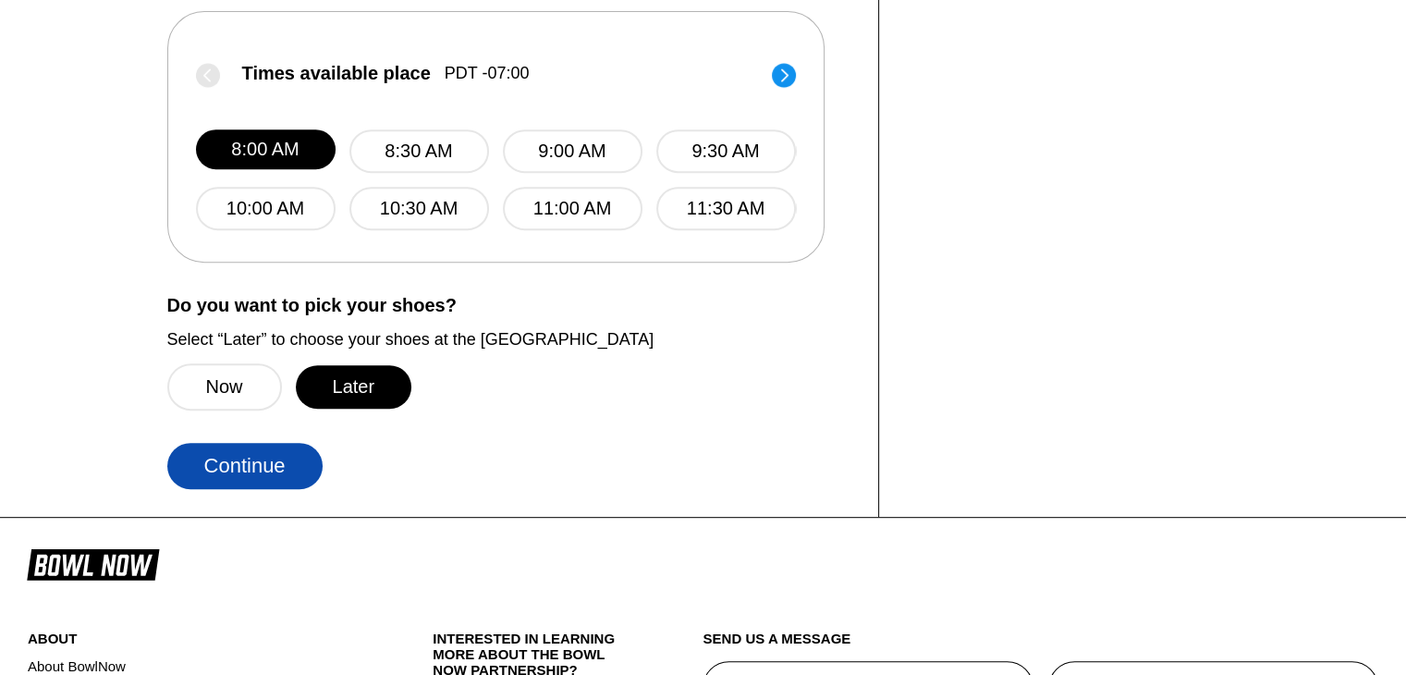
click at [255, 473] on button "Continue" at bounding box center [244, 466] width 155 height 46
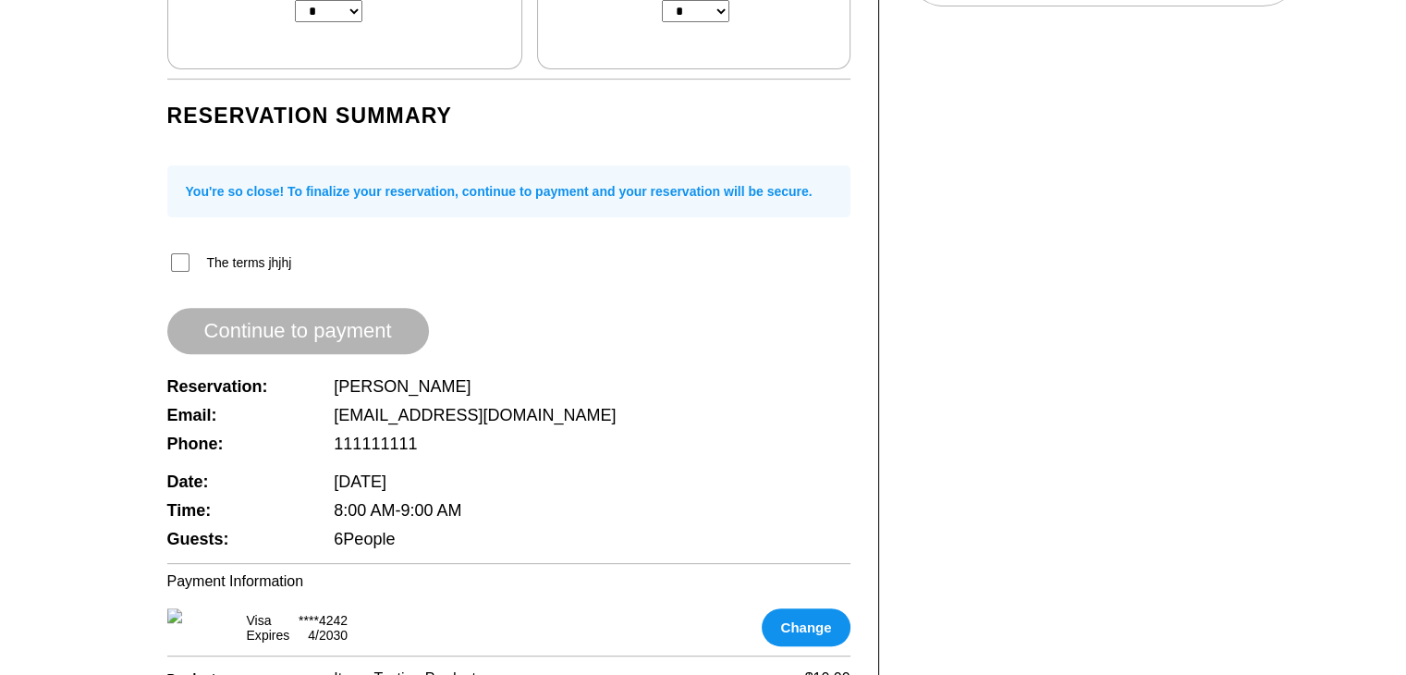
scroll to position [1113, 0]
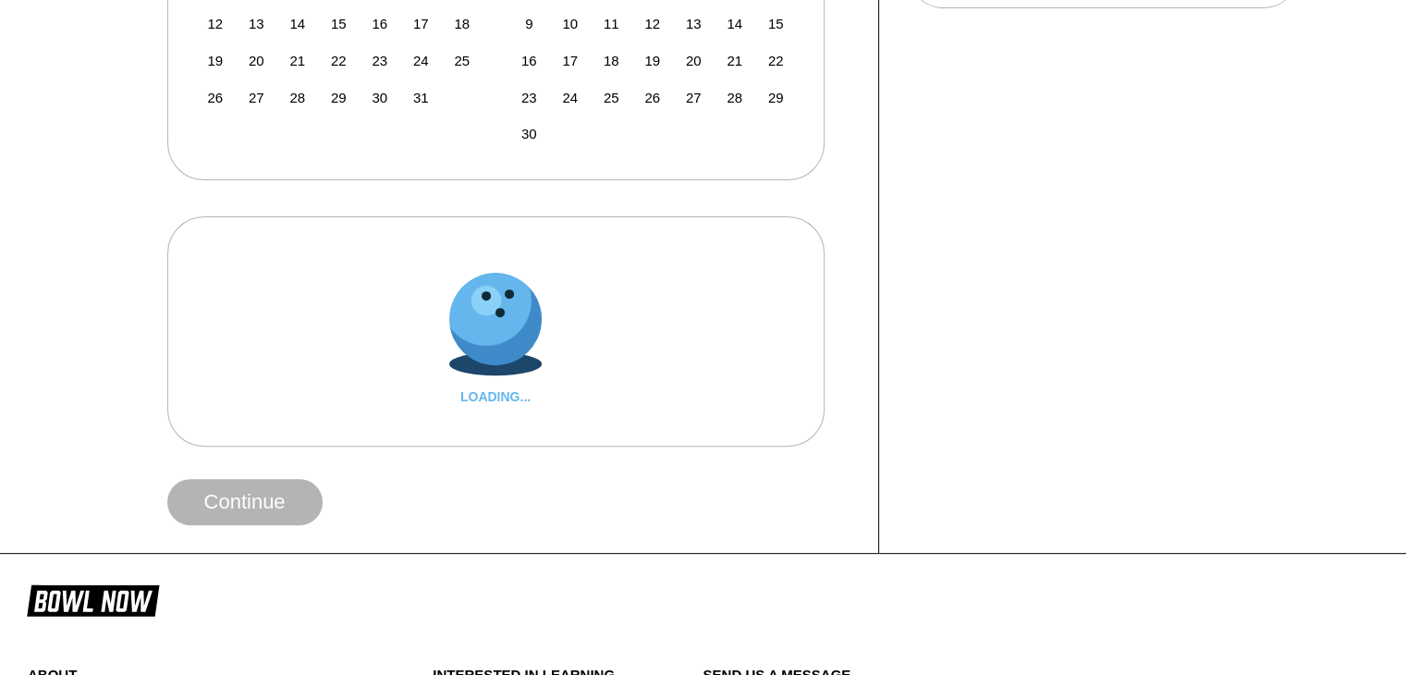
scroll to position [602, 0]
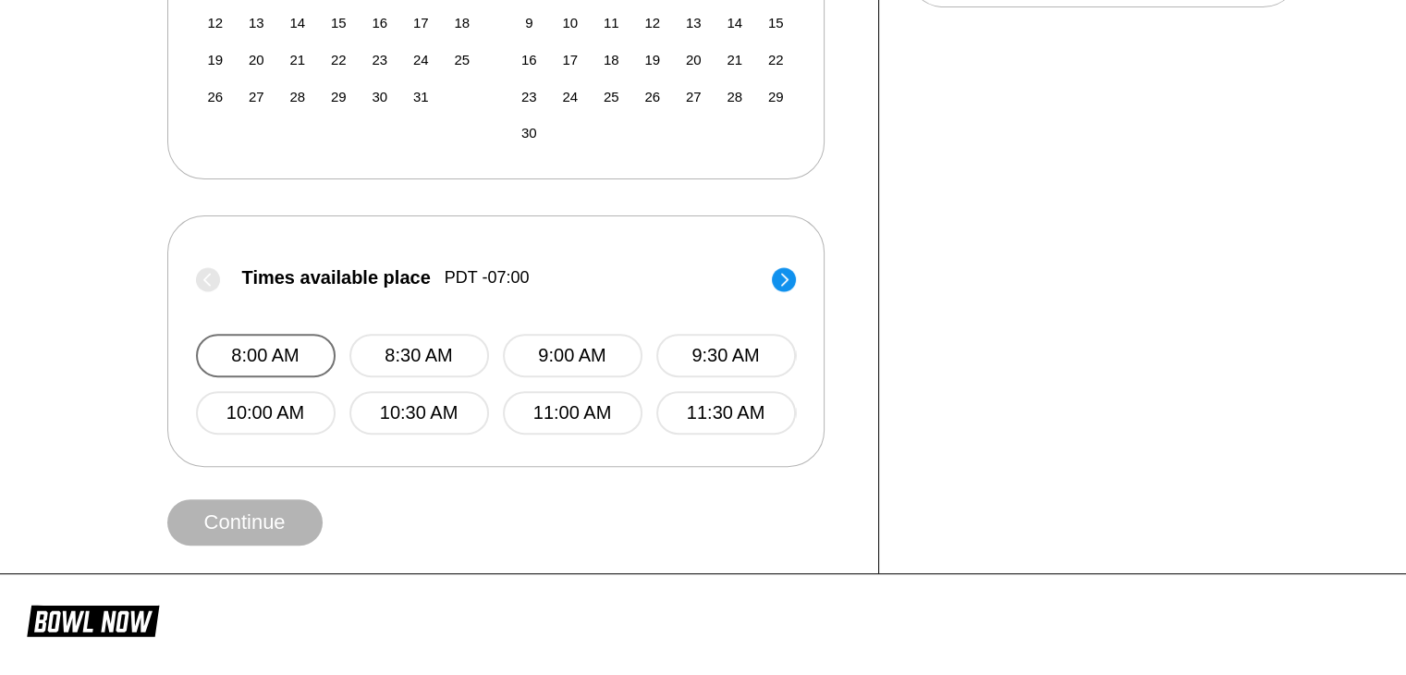
click at [282, 340] on button "8:00 AM" at bounding box center [266, 355] width 140 height 43
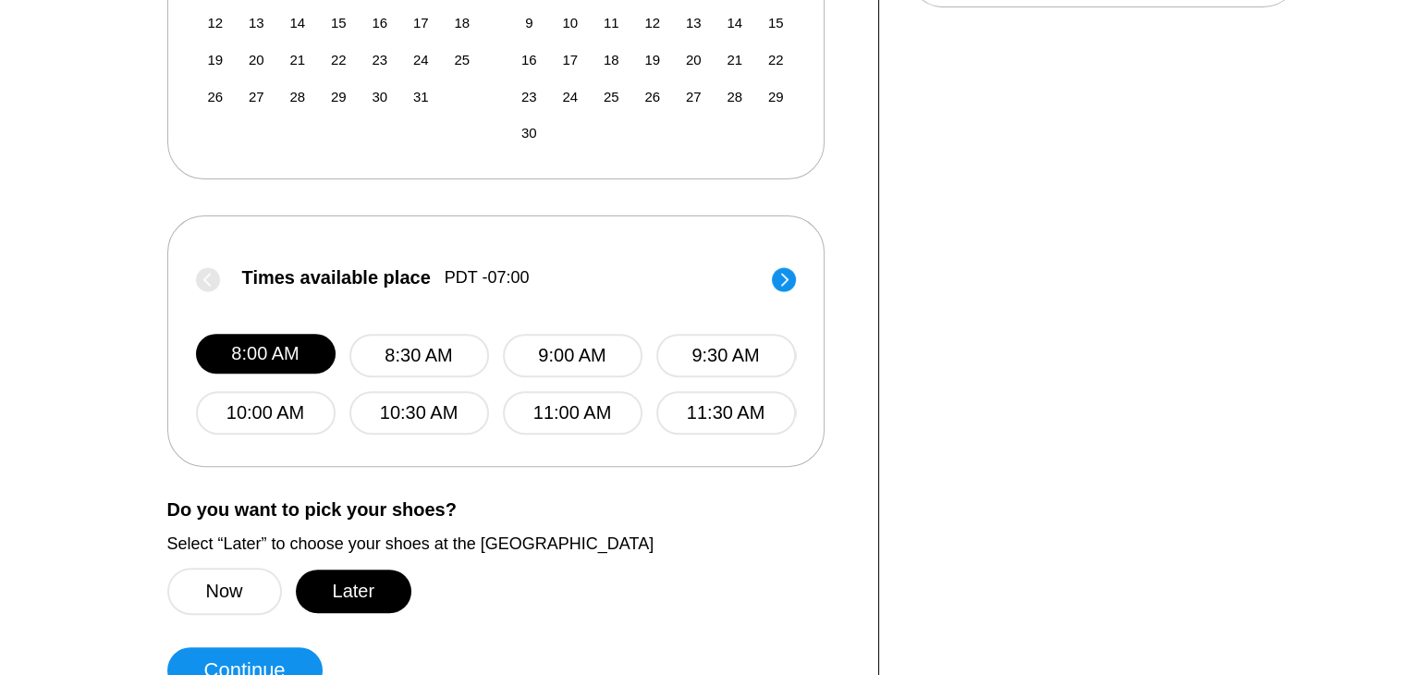
scroll to position [650, 0]
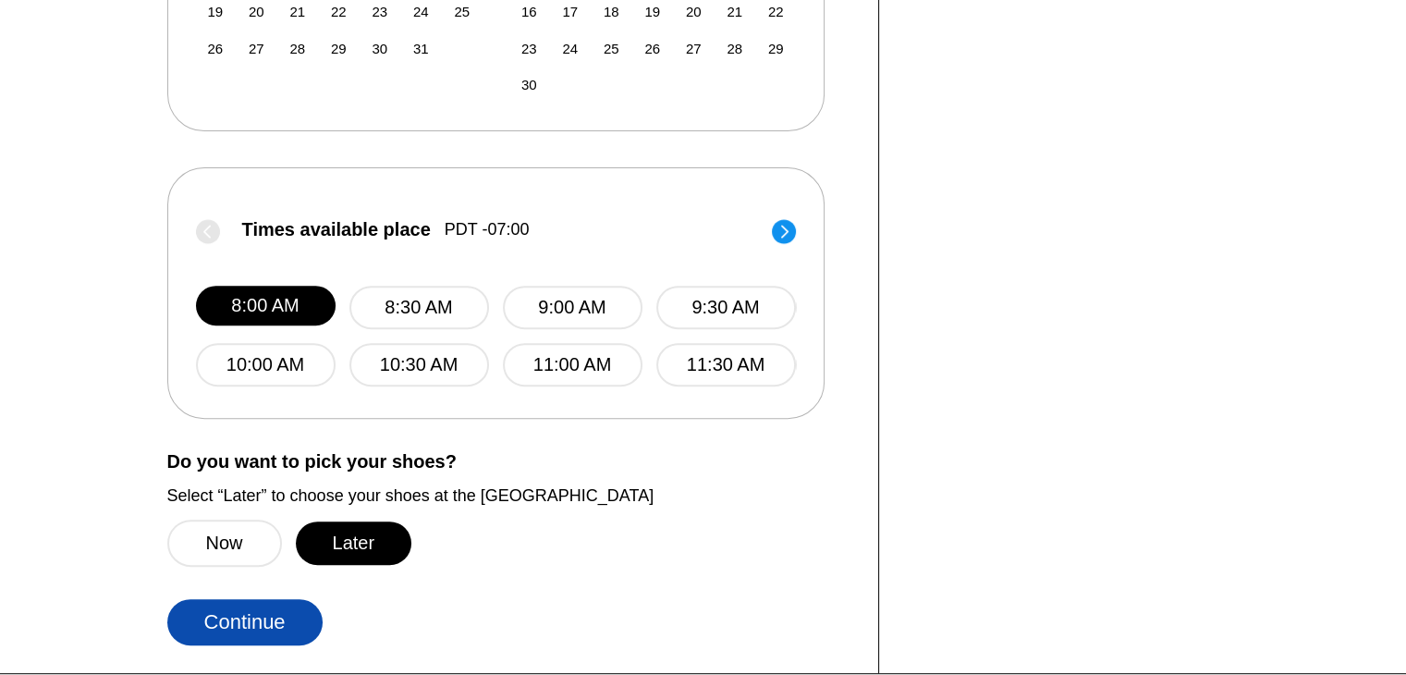
click at [262, 612] on button "Continue" at bounding box center [244, 622] width 155 height 46
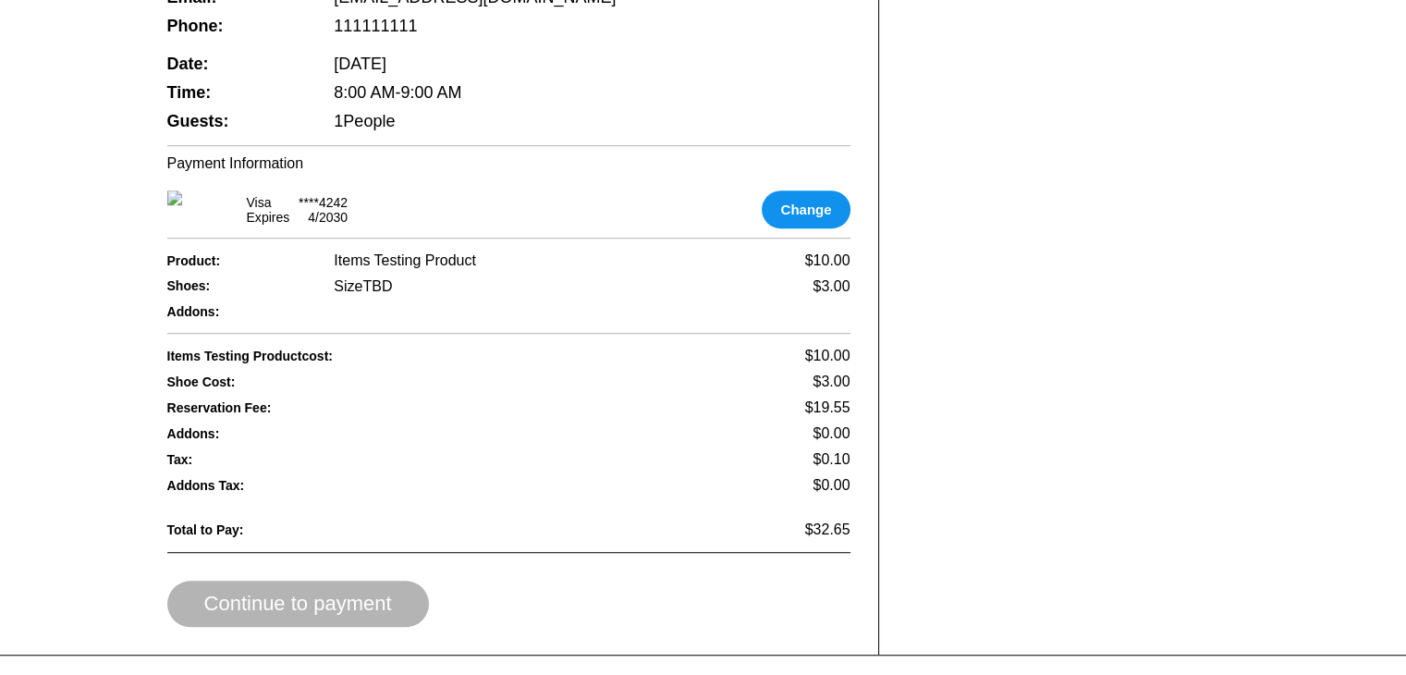
scroll to position [1024, 0]
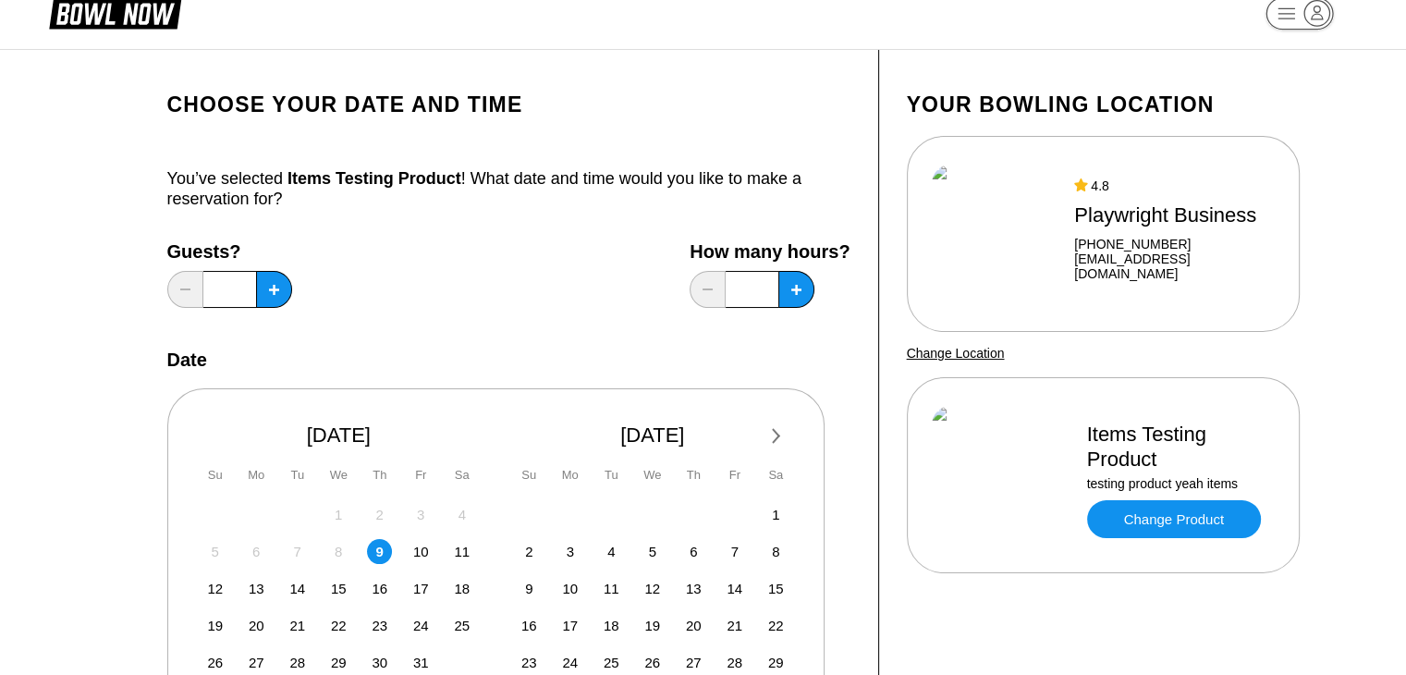
scroll to position [37, 0]
click at [260, 286] on button at bounding box center [274, 288] width 36 height 37
type input "*"
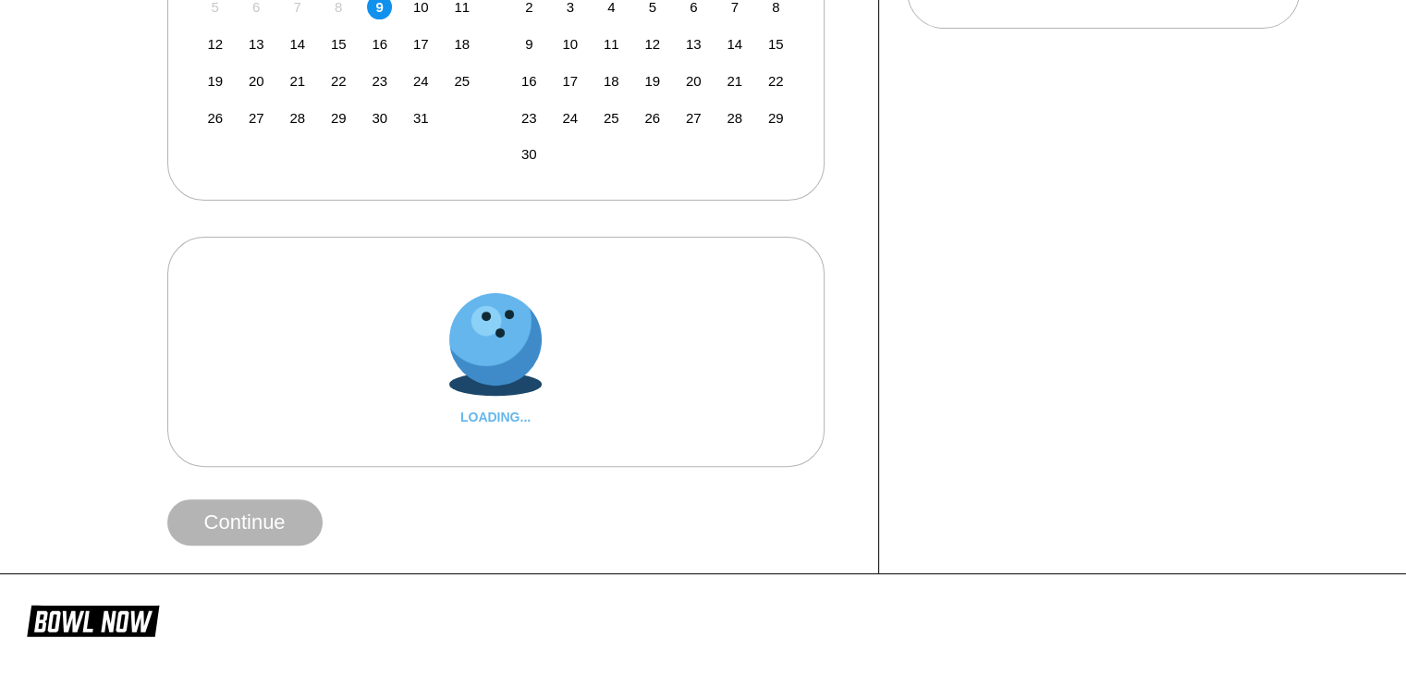
scroll to position [580, 0]
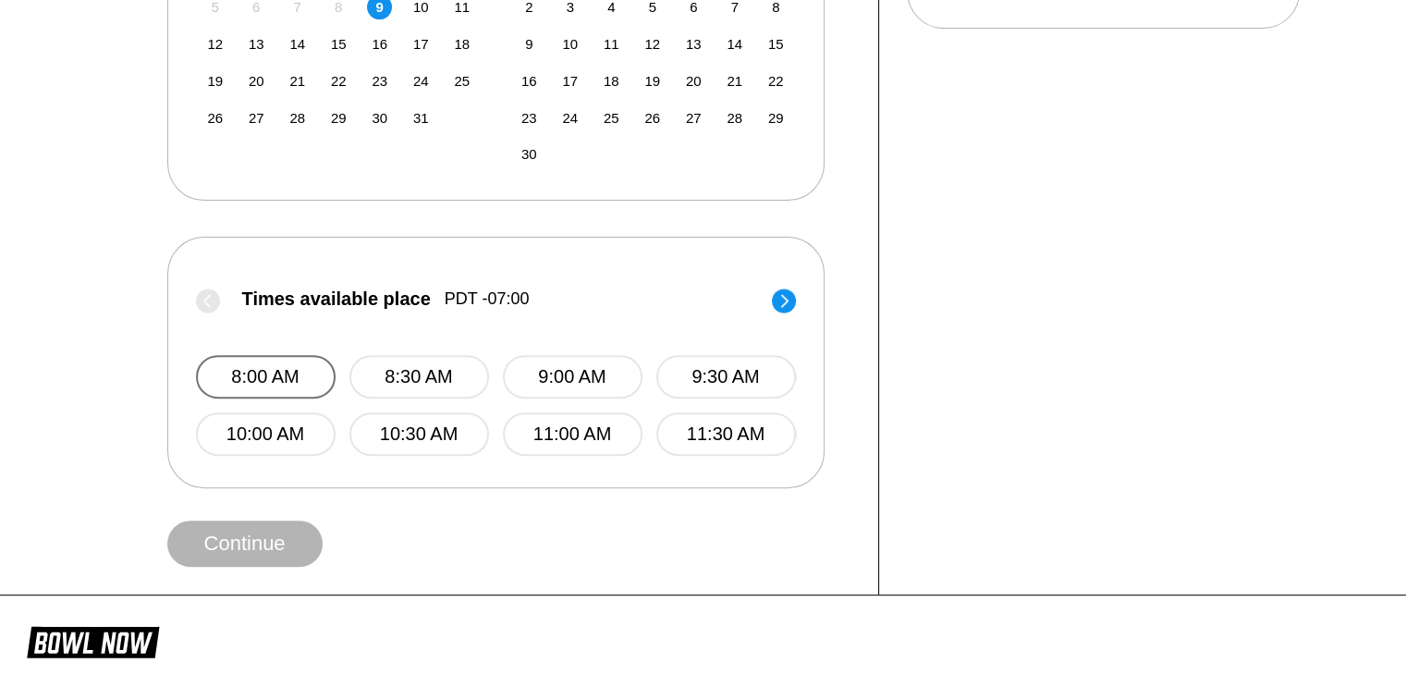
click at [267, 383] on button "8:00 AM" at bounding box center [266, 376] width 140 height 43
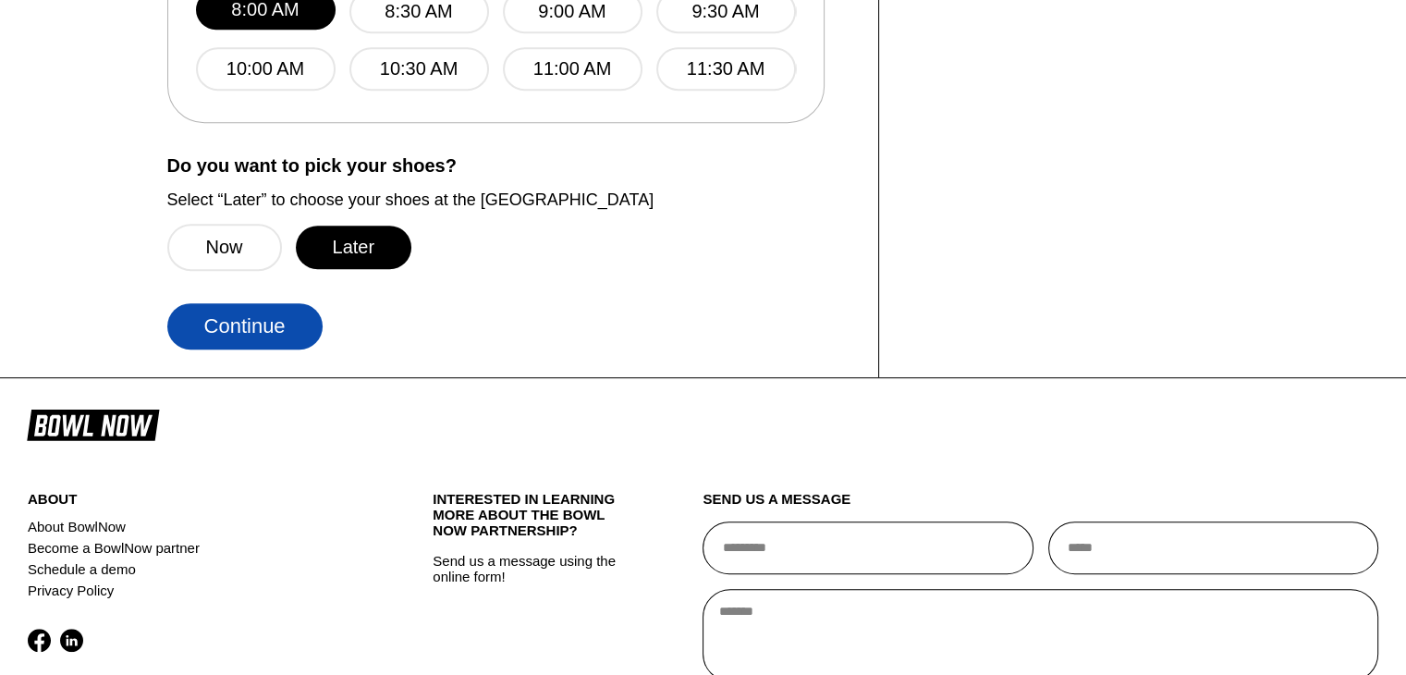
scroll to position [946, 0]
click at [260, 332] on button "Continue" at bounding box center [244, 325] width 155 height 46
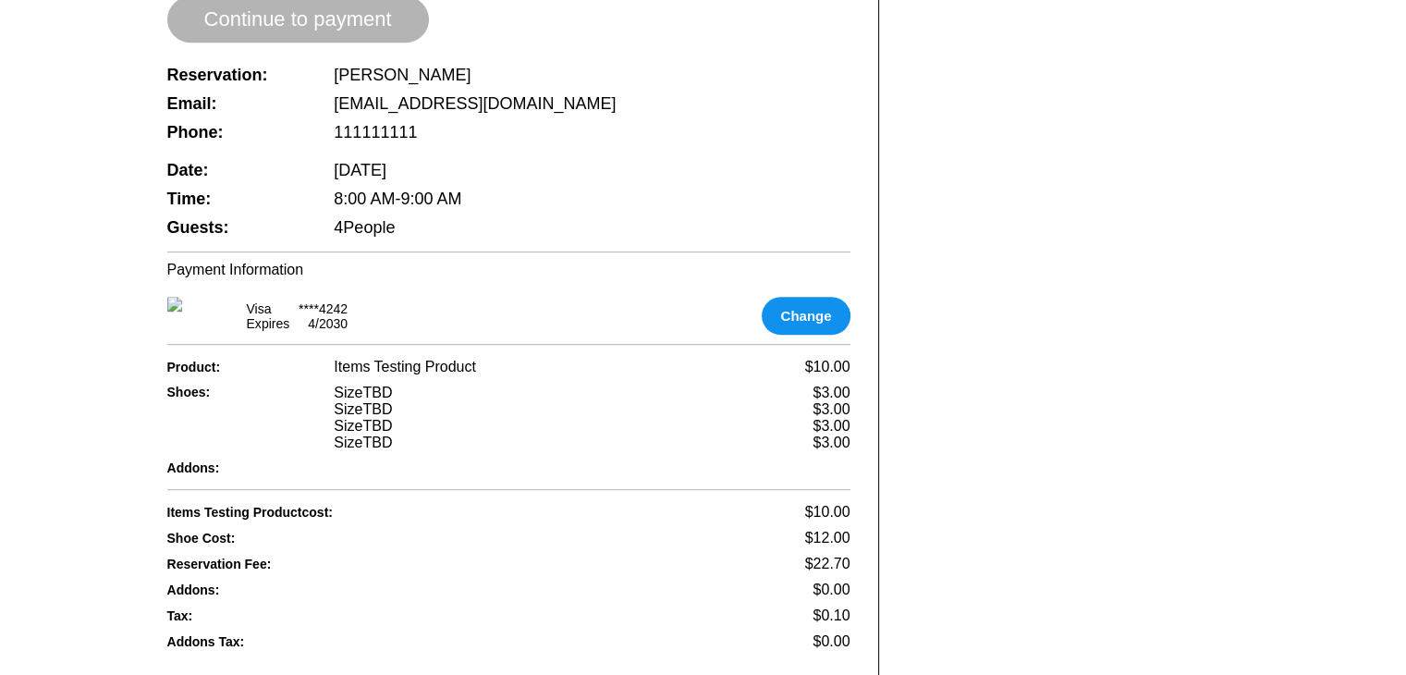
scroll to position [915, 0]
click at [530, 197] on div "Time: 8:00 AM - 9:00 AM" at bounding box center [508, 198] width 683 height 29
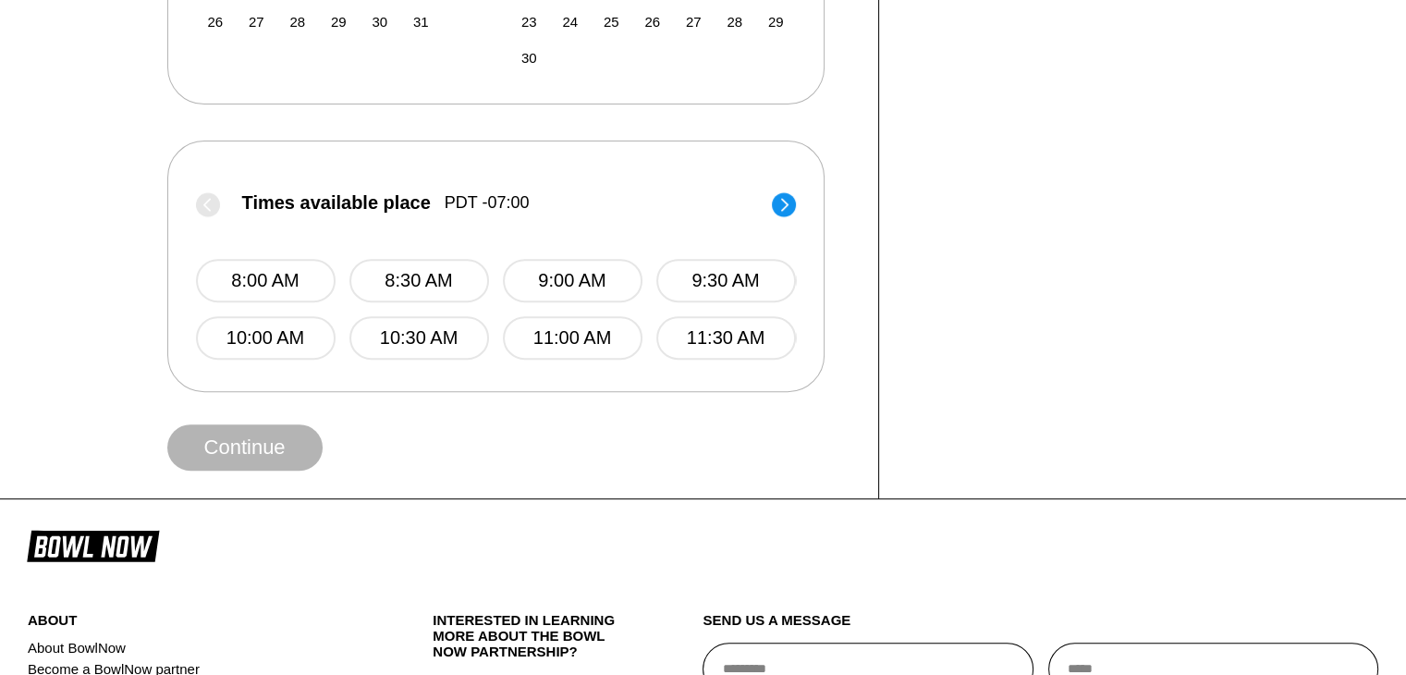
scroll to position [706, 0]
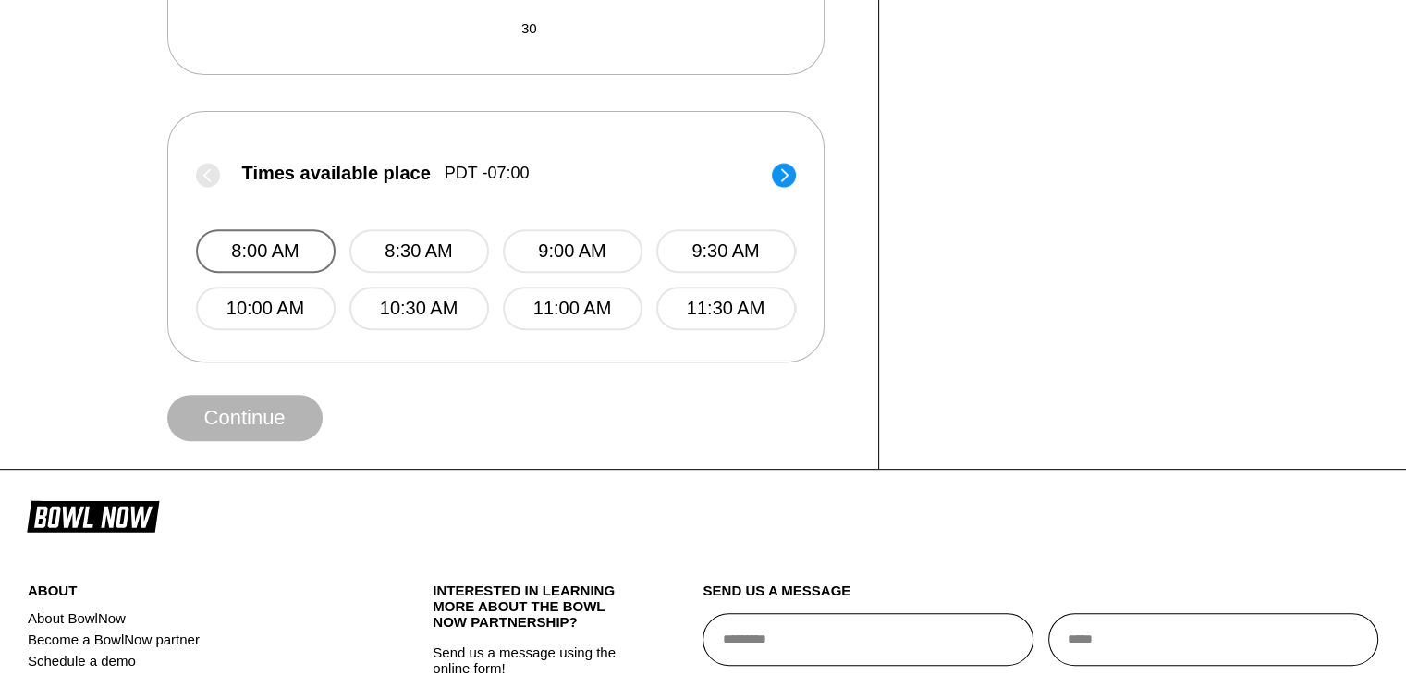
click at [272, 238] on button "8:00 AM" at bounding box center [266, 250] width 140 height 43
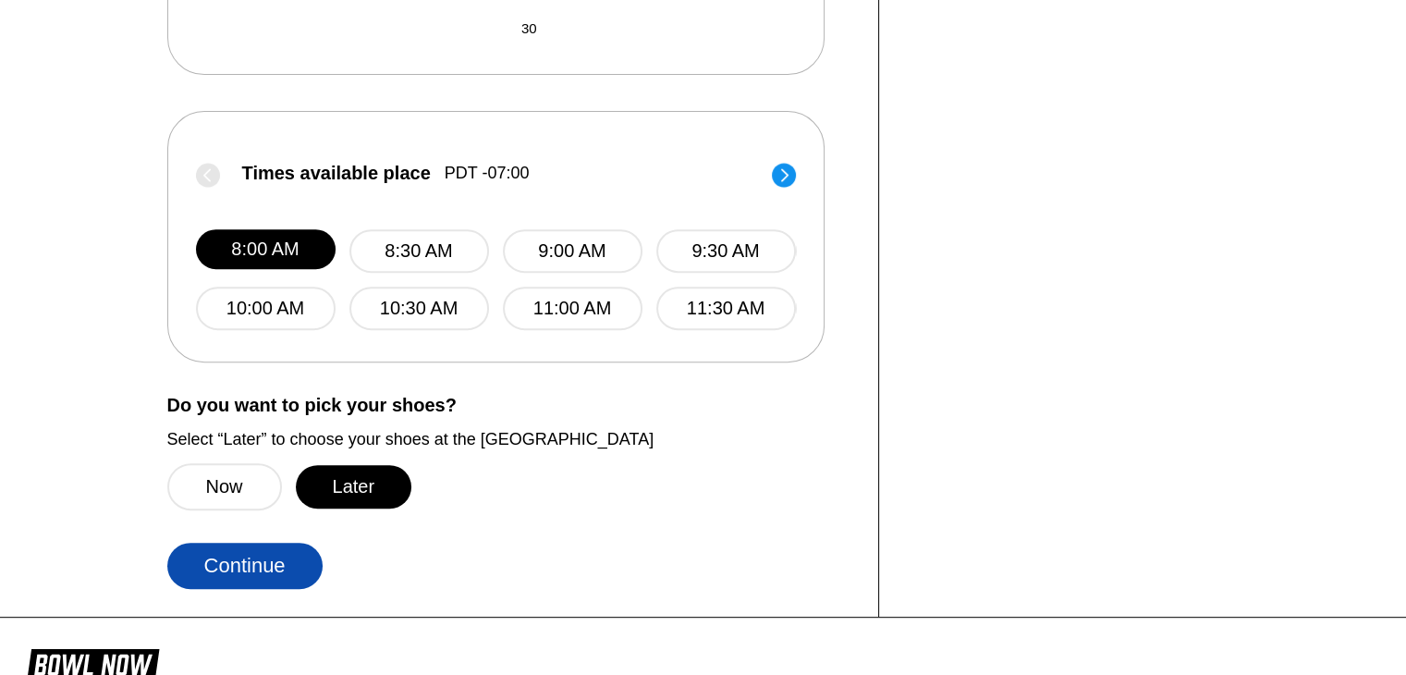
click at [227, 552] on button "Continue" at bounding box center [244, 566] width 155 height 46
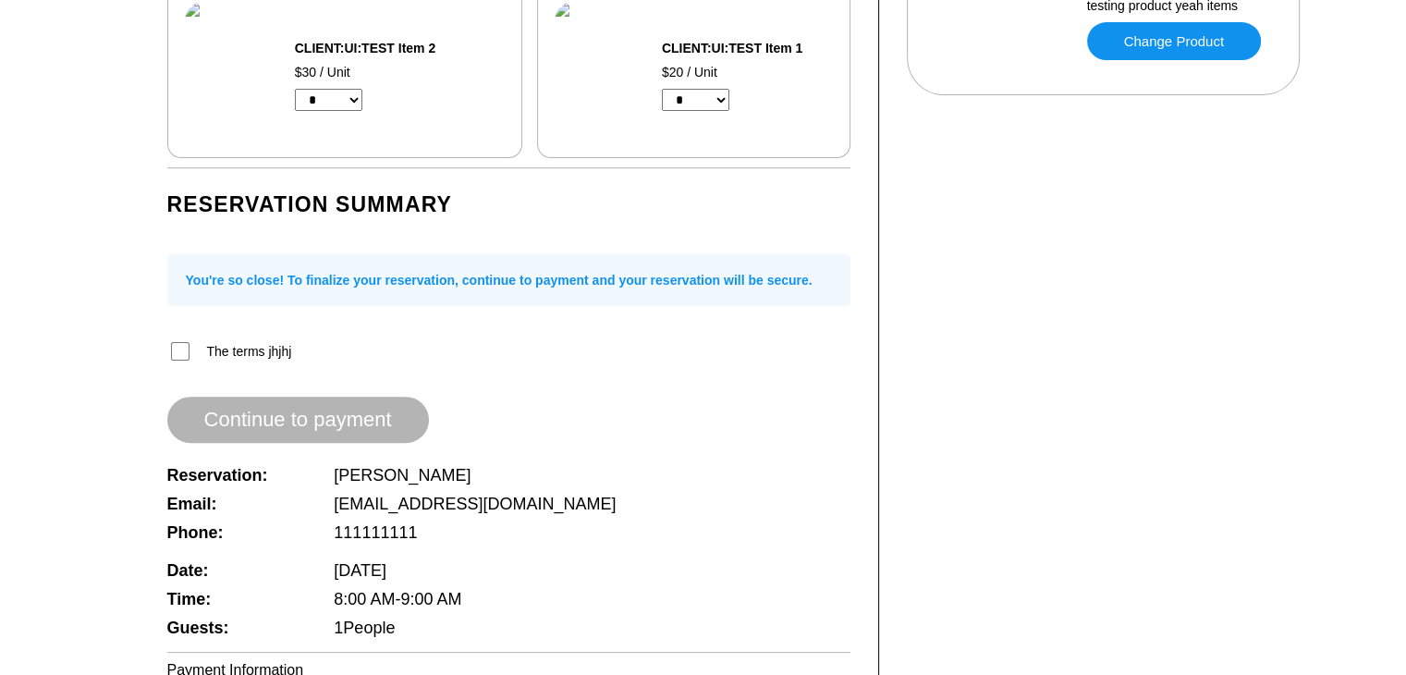
scroll to position [516, 0]
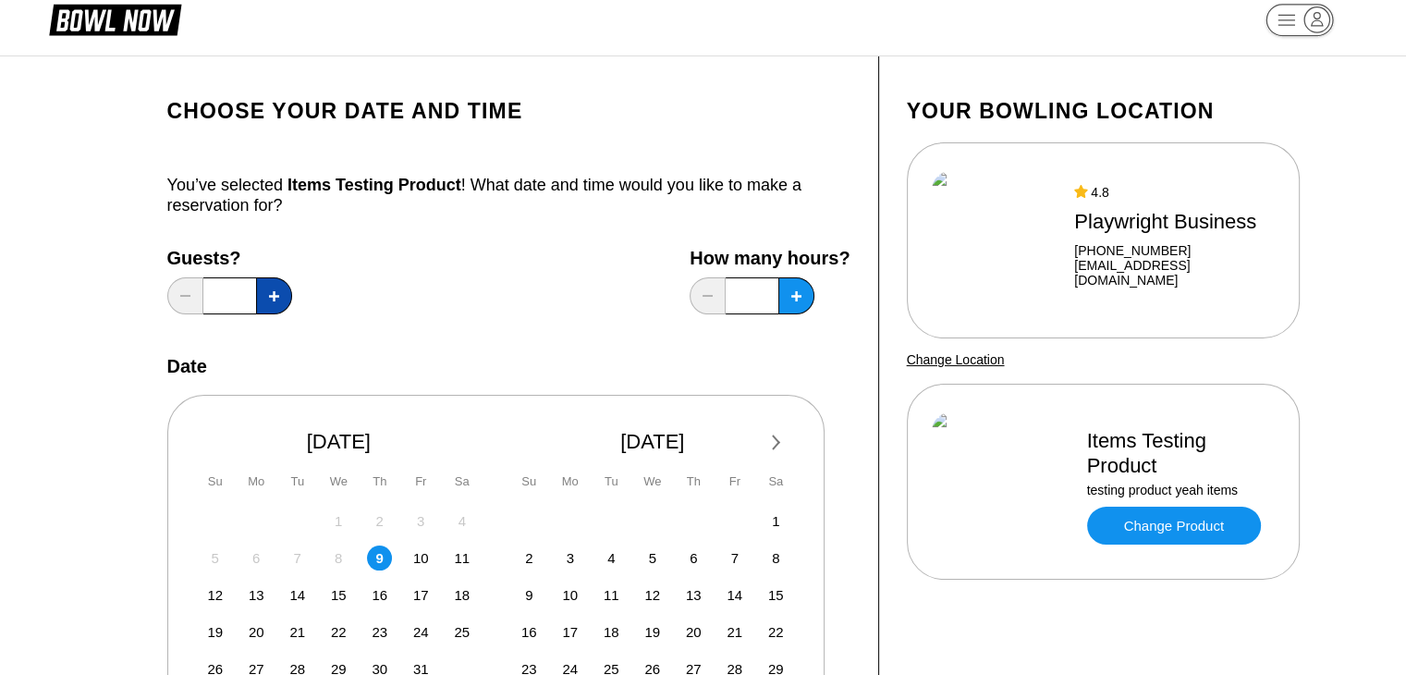
scroll to position [33, 0]
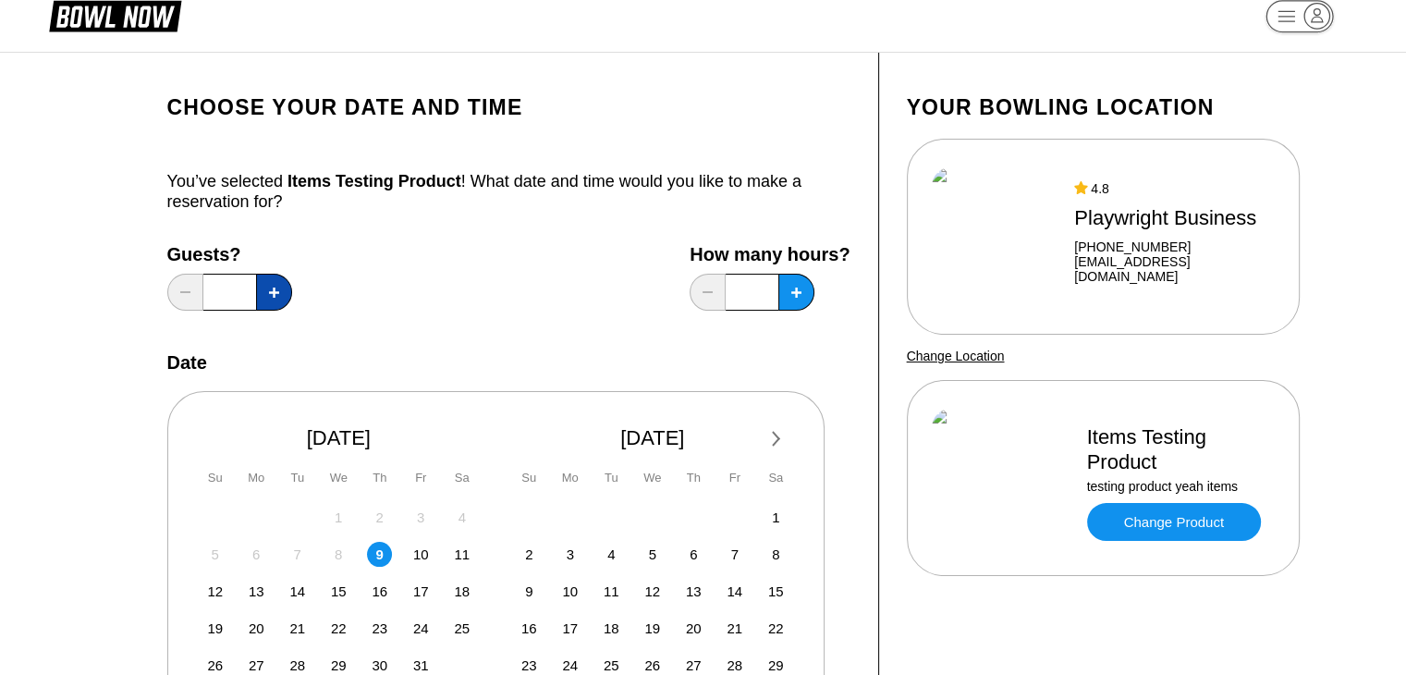
click at [288, 292] on button at bounding box center [274, 292] width 36 height 37
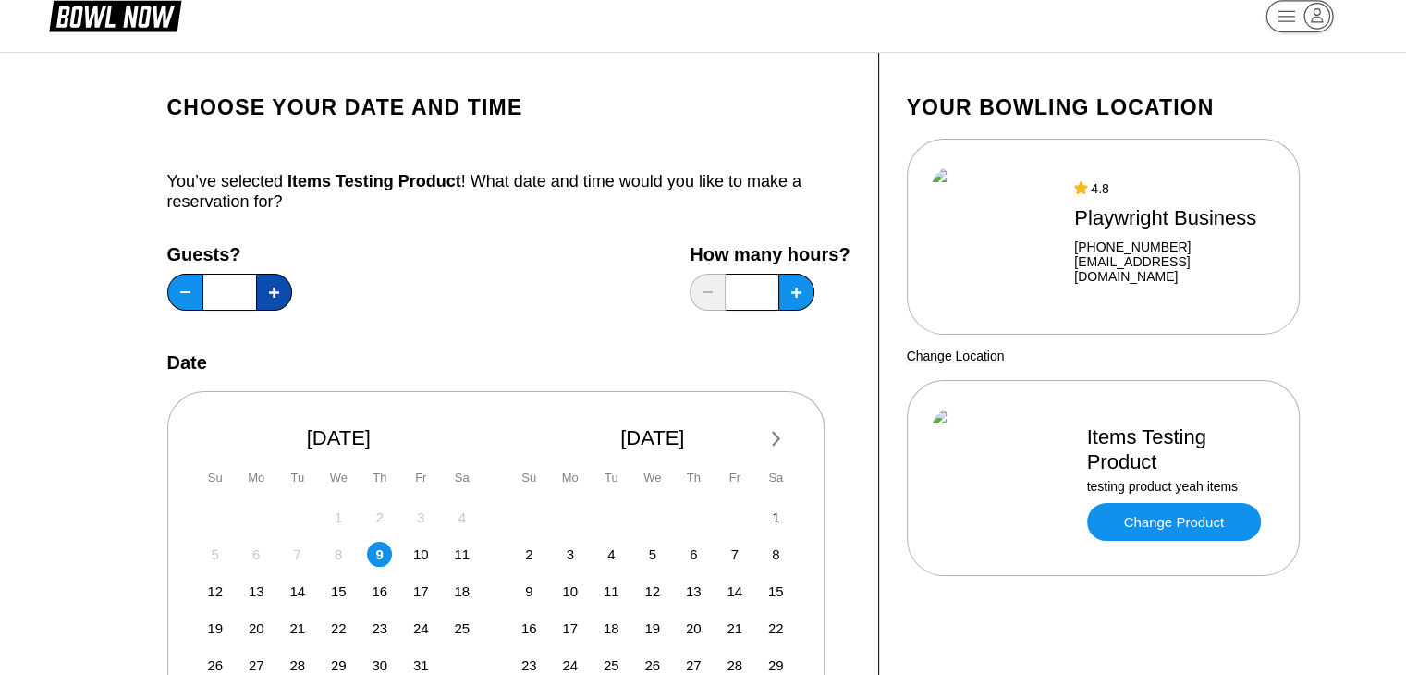
click at [288, 292] on button at bounding box center [274, 292] width 36 height 37
type input "*"
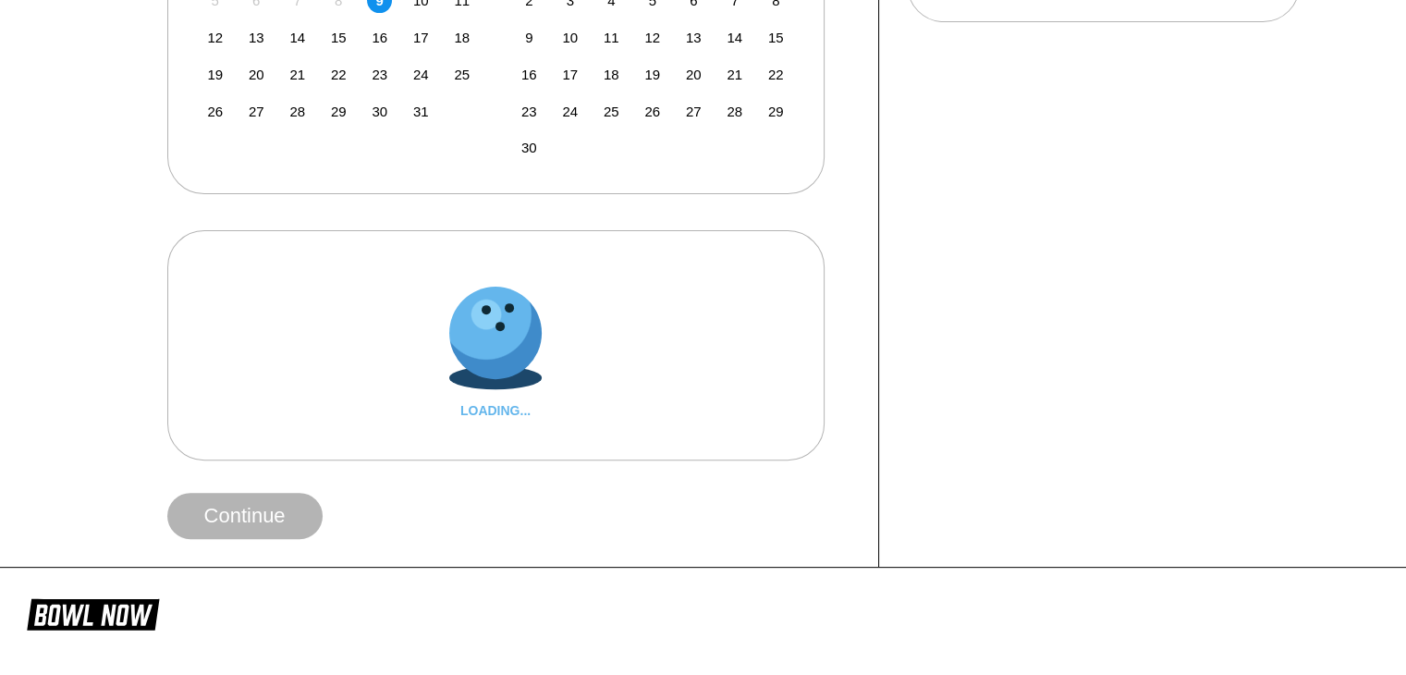
scroll to position [617, 0]
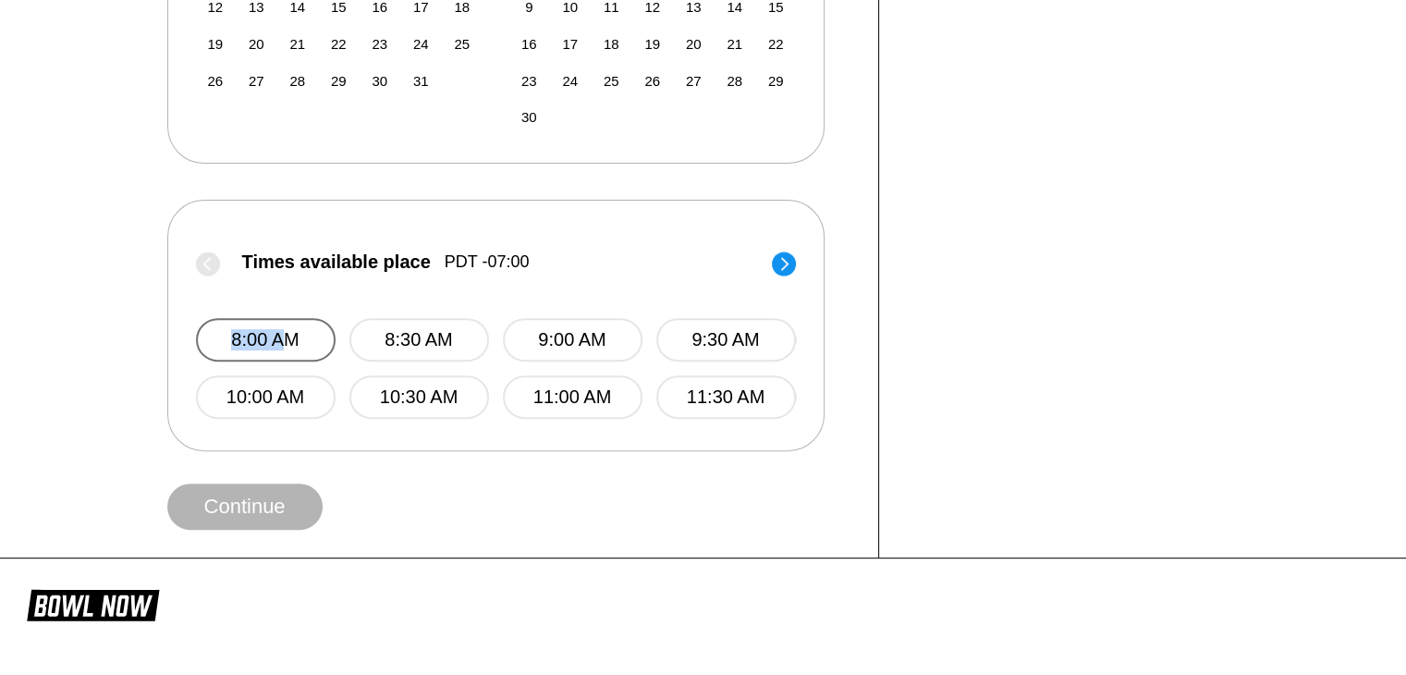
drag, startPoint x: 287, startPoint y: 311, endPoint x: 287, endPoint y: 327, distance: 15.7
click at [287, 327] on div "8:00 AM 8:30 AM 9:00 AM 9:30 AM 10:00 AM 10:30 AM 11:00 AM 11:30 AM" at bounding box center [496, 350] width 600 height 138
click at [287, 327] on button "8:00 AM" at bounding box center [266, 339] width 140 height 43
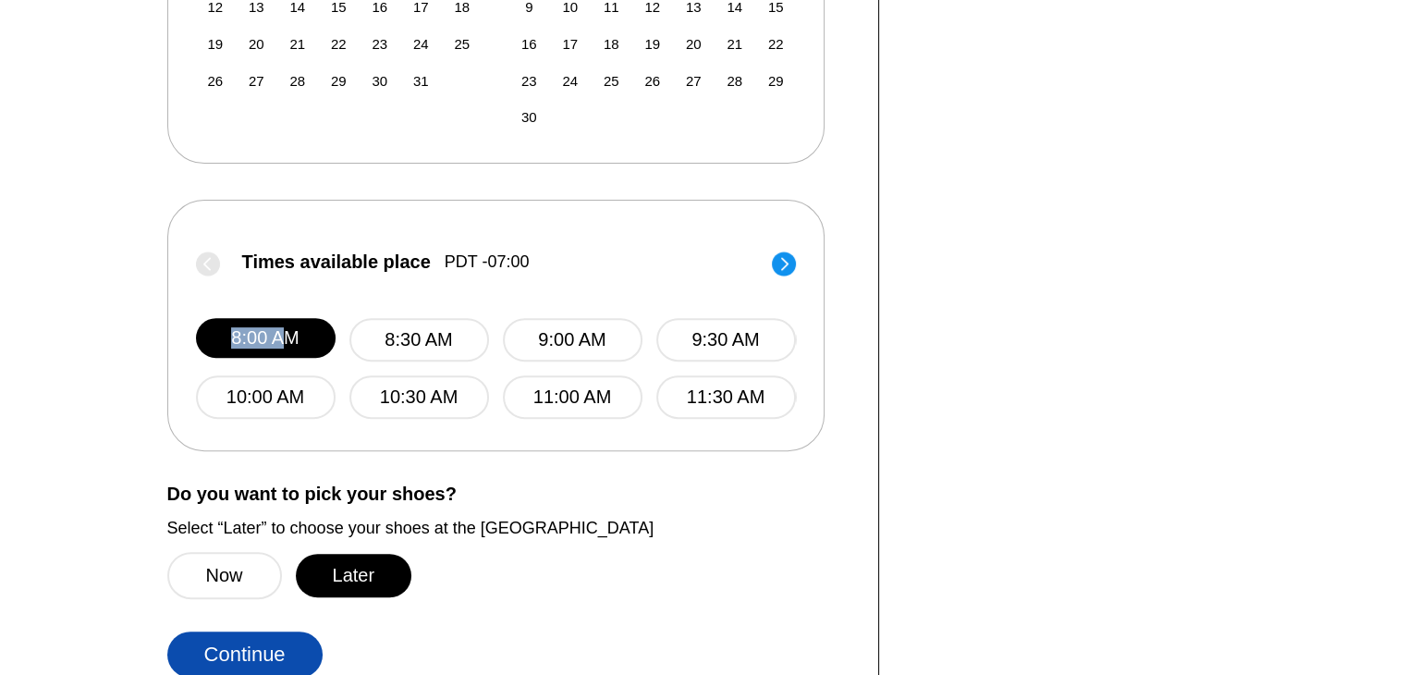
click at [248, 640] on button "Continue" at bounding box center [244, 654] width 155 height 46
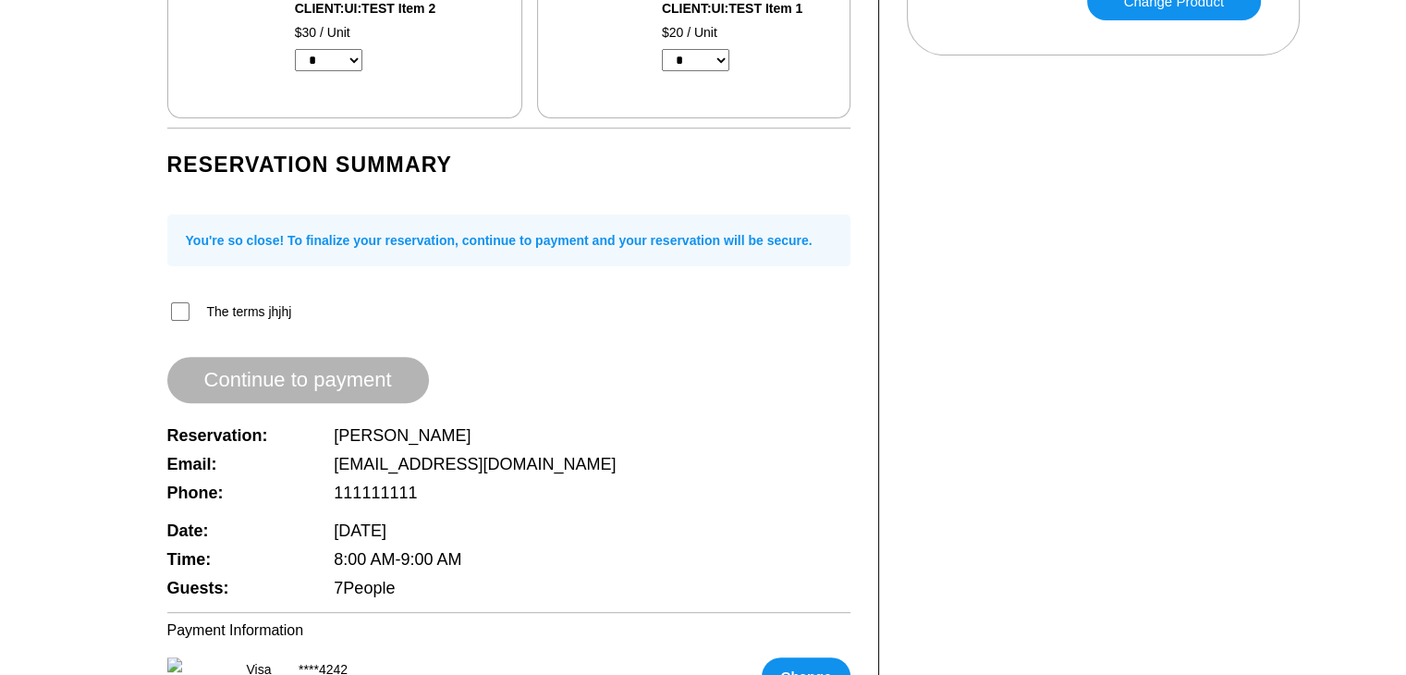
scroll to position [432, 0]
